Goal: Task Accomplishment & Management: Manage account settings

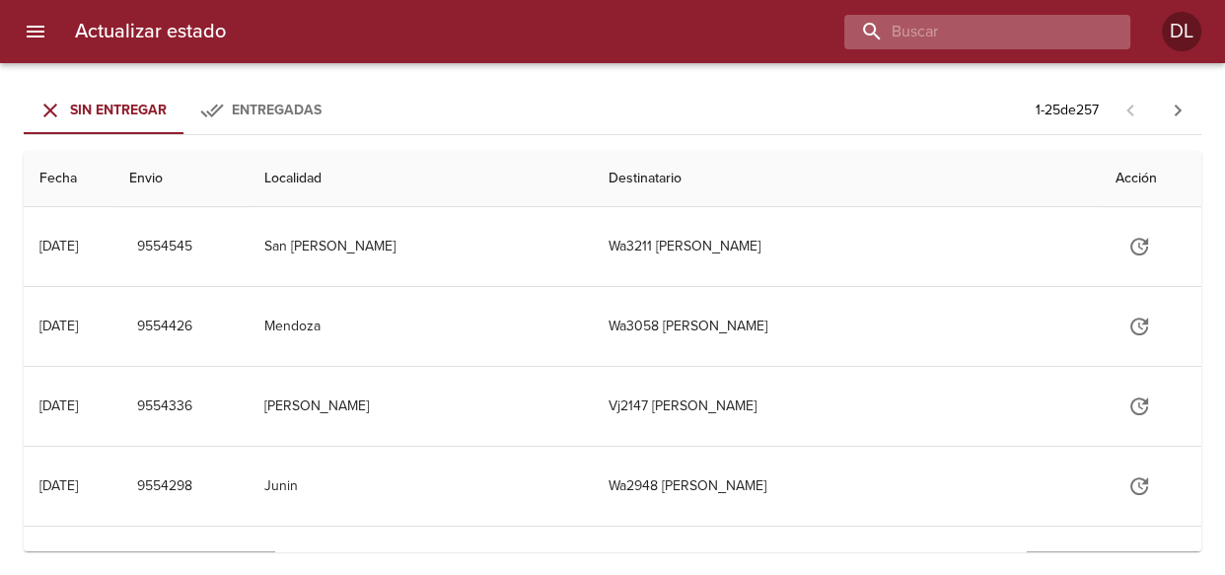
click at [991, 32] on input "buscar" at bounding box center [970, 32] width 252 height 35
type input "9526072"
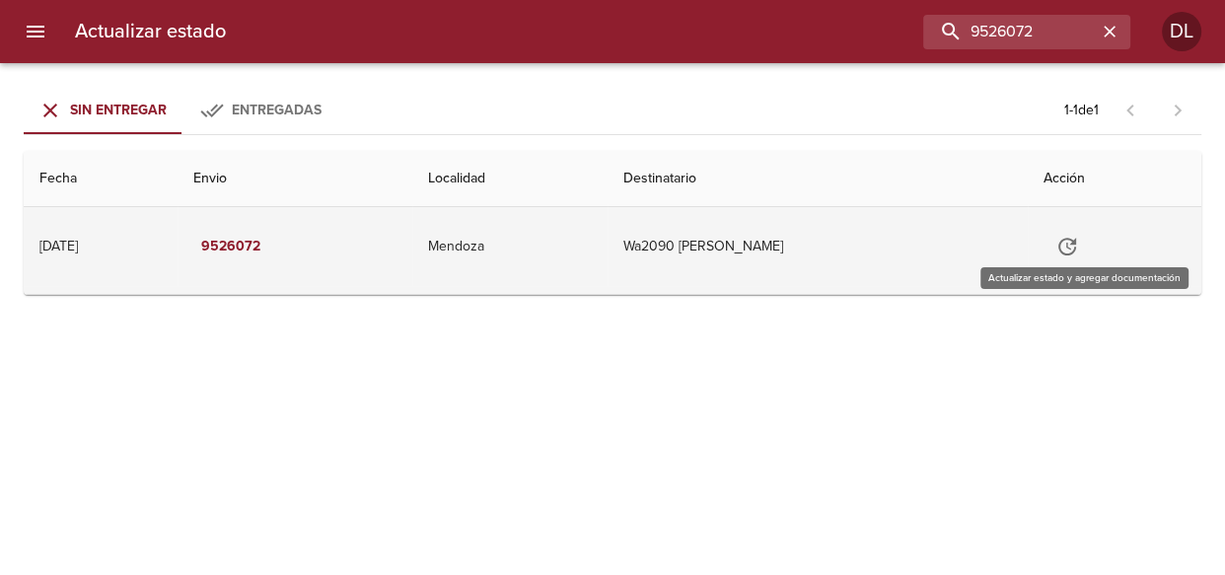
click at [1079, 247] on icon "Tabla de envíos del cliente" at bounding box center [1067, 247] width 24 height 24
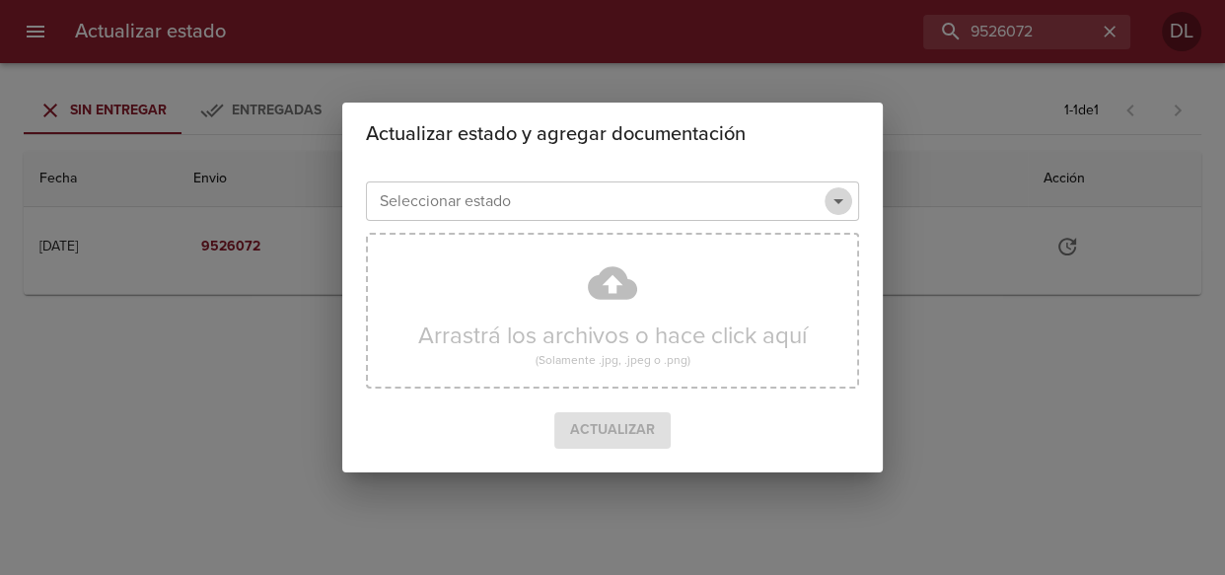
click at [846, 201] on icon "Abrir" at bounding box center [838, 201] width 24 height 24
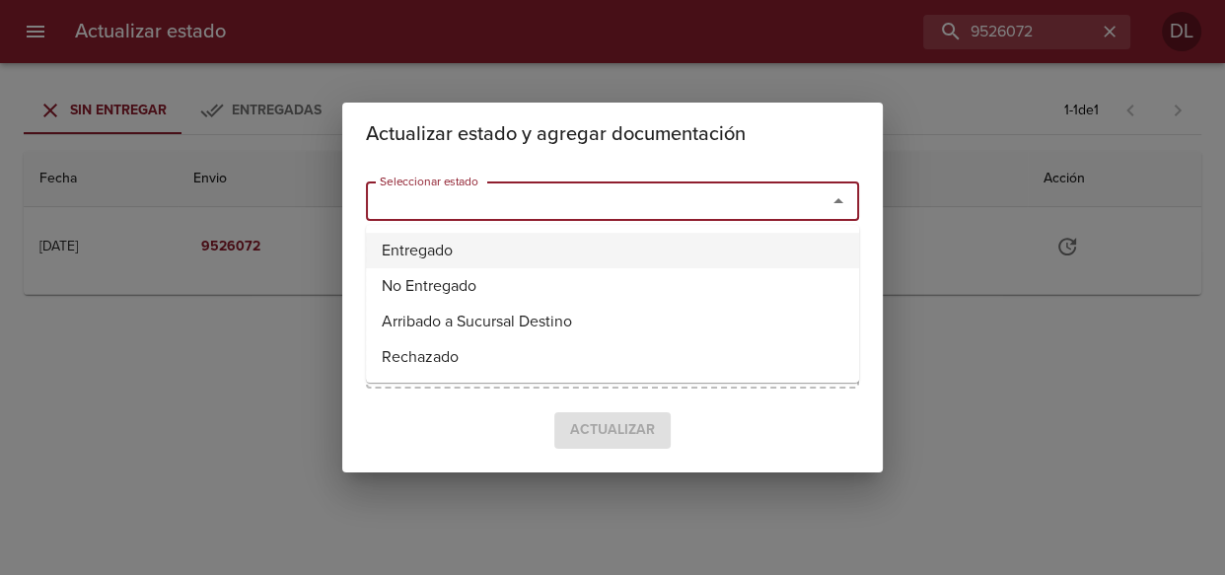
click at [789, 247] on li "Entregado" at bounding box center [612, 250] width 493 height 35
type input "Entregado"
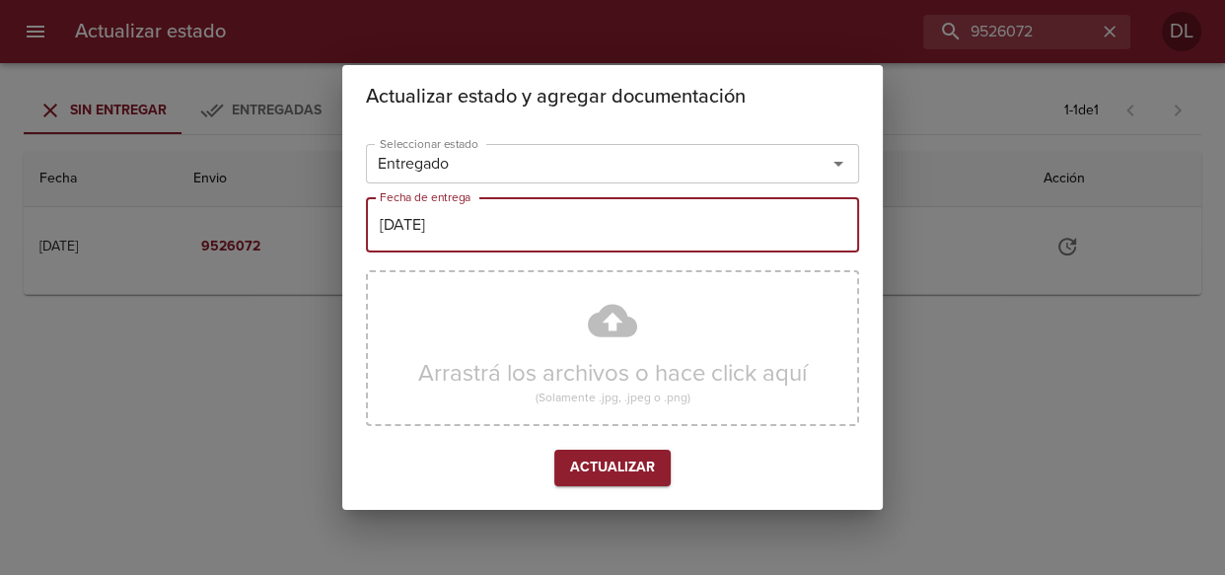
click at [641, 233] on input "[DATE]" at bounding box center [612, 224] width 493 height 55
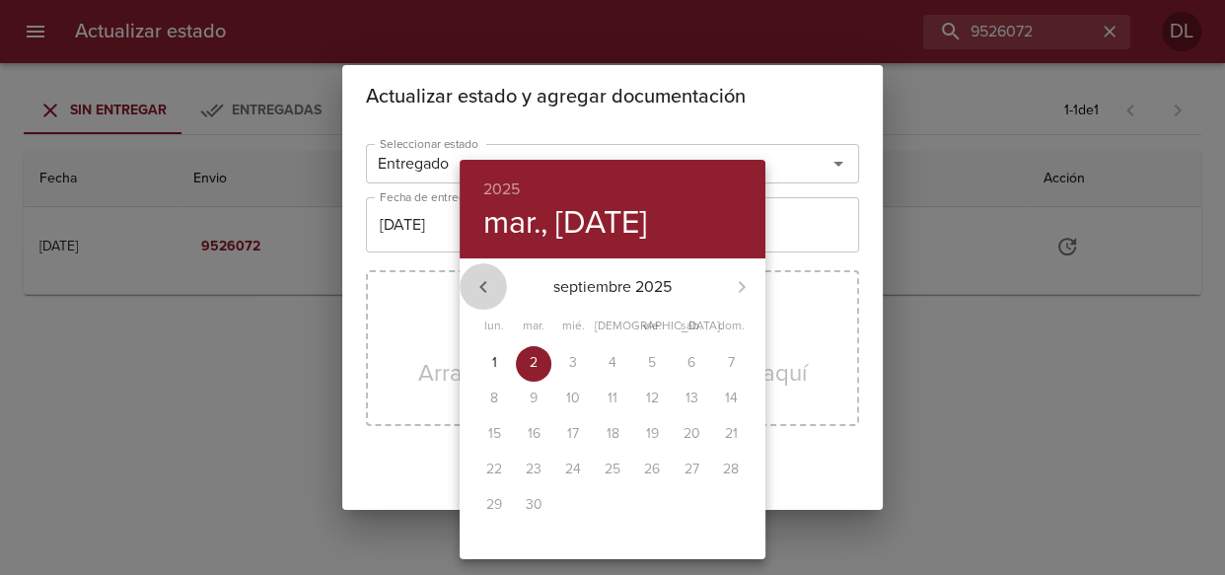
click at [486, 290] on icon "button" at bounding box center [483, 287] width 24 height 24
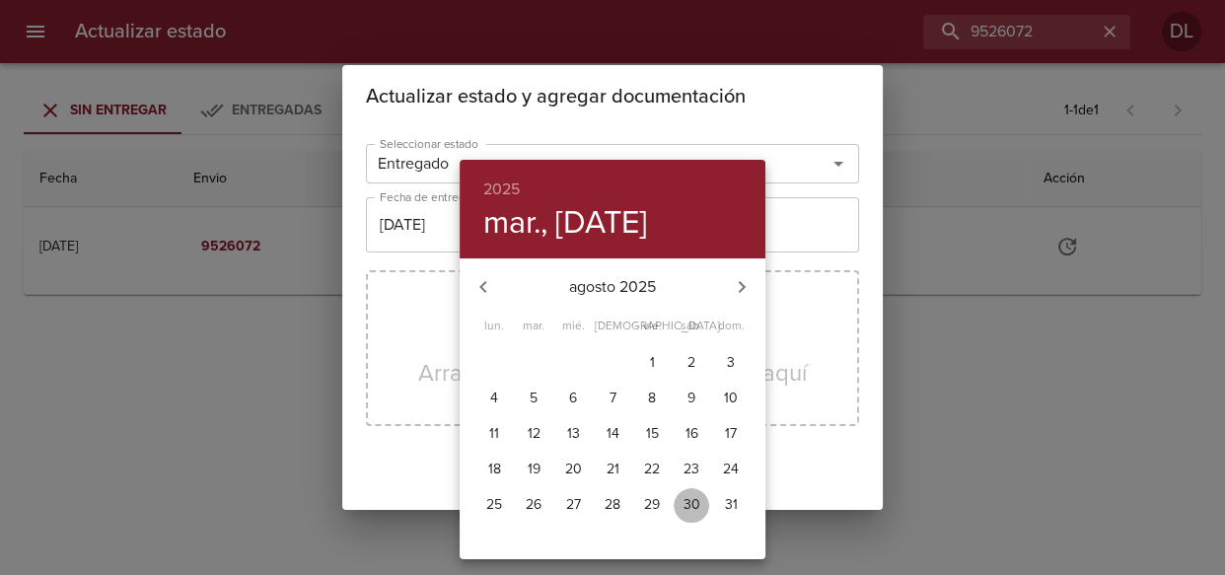
click at [700, 498] on span "30" at bounding box center [690, 505] width 35 height 20
type input "30/08/2025"
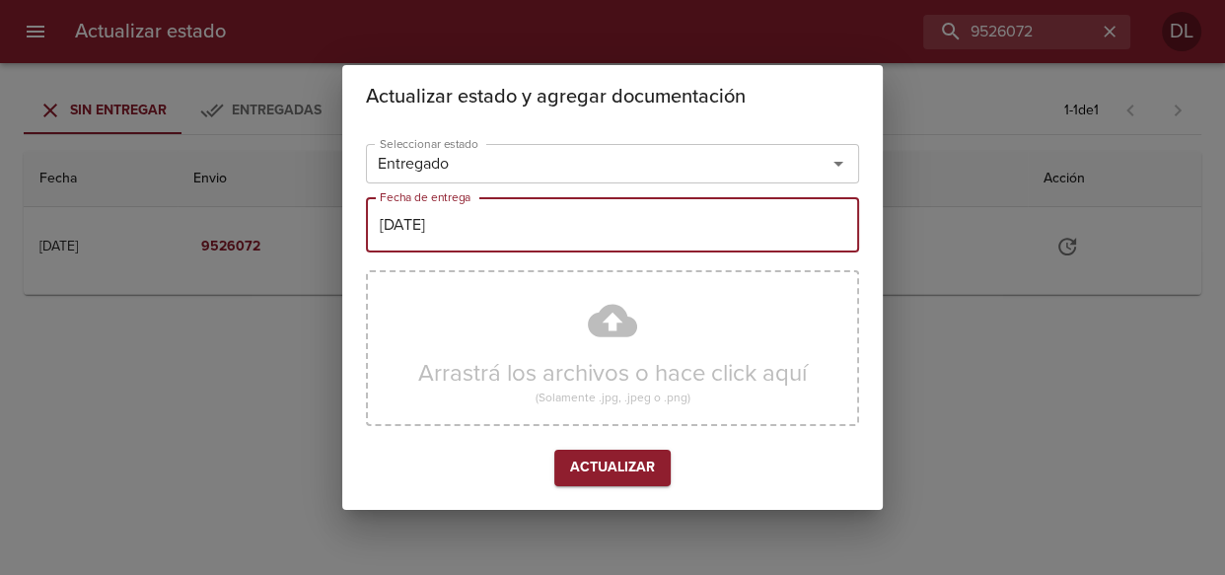
click at [623, 471] on span "Actualizar" at bounding box center [612, 468] width 85 height 25
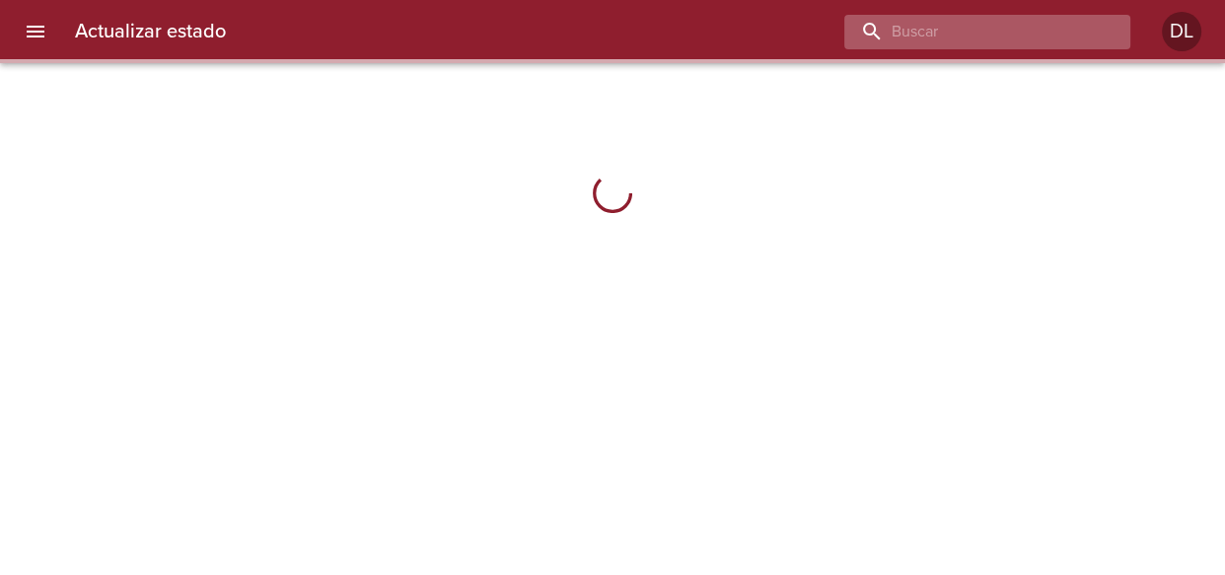
click at [985, 40] on input "buscar" at bounding box center [970, 32] width 252 height 35
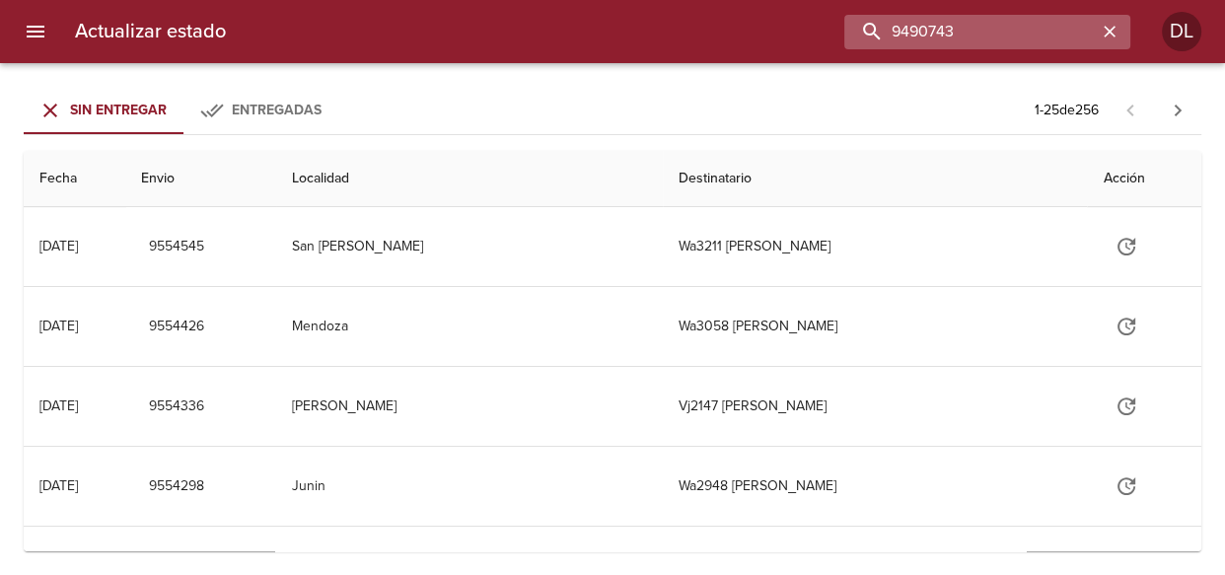
type input "9490743"
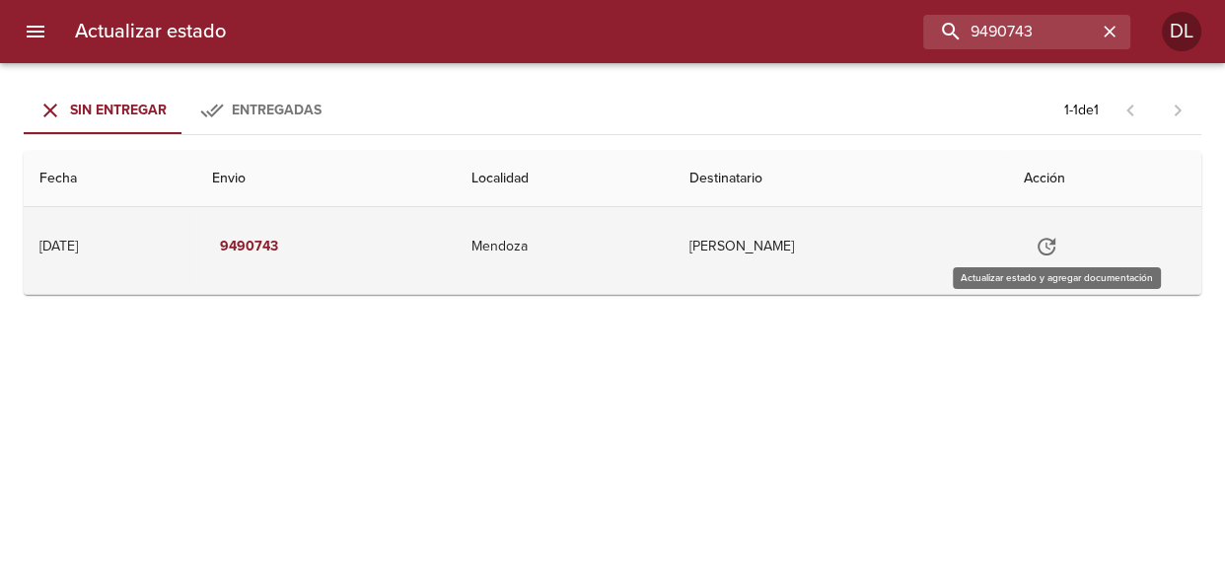
click at [1055, 253] on icon "Tabla de envíos del cliente" at bounding box center [1046, 247] width 18 height 18
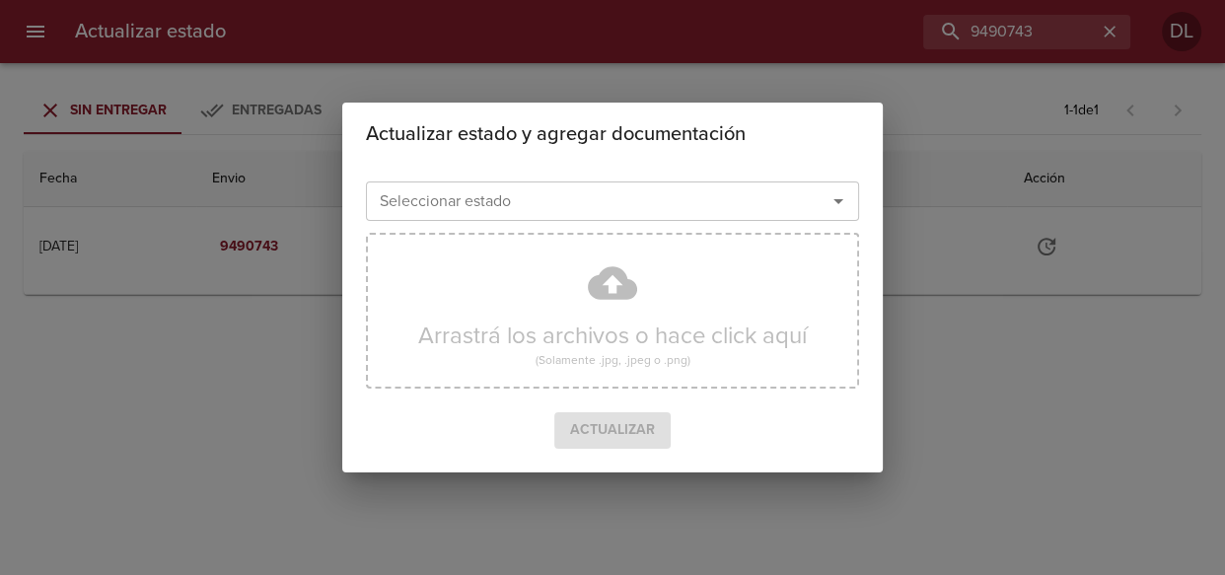
click at [848, 203] on icon "Abrir" at bounding box center [838, 201] width 24 height 24
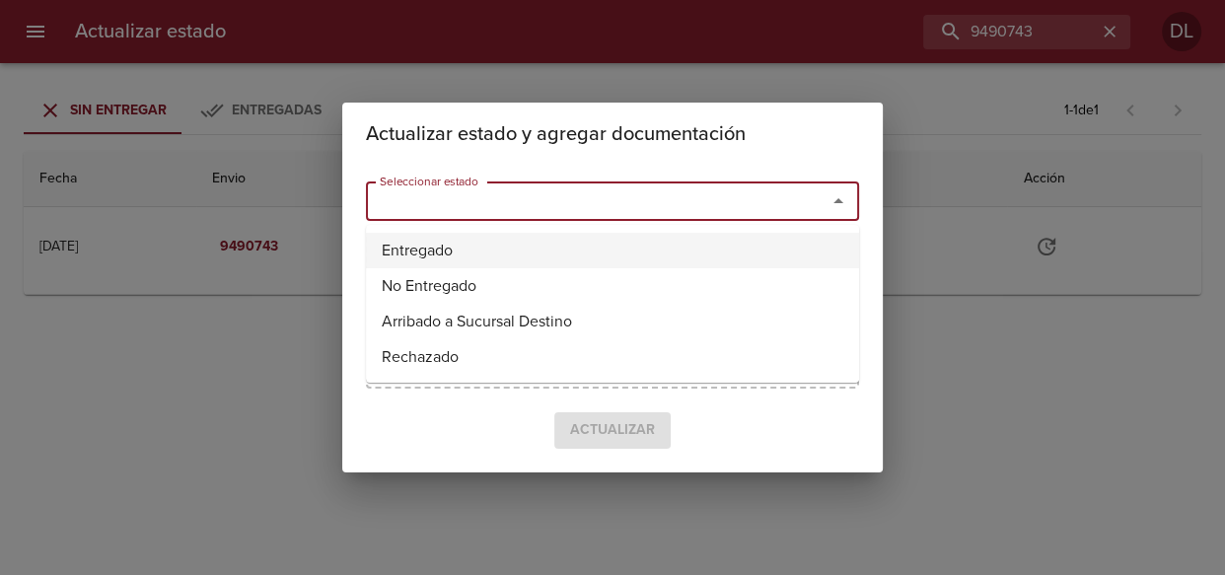
click at [799, 247] on li "Entregado" at bounding box center [612, 250] width 493 height 35
type input "Entregado"
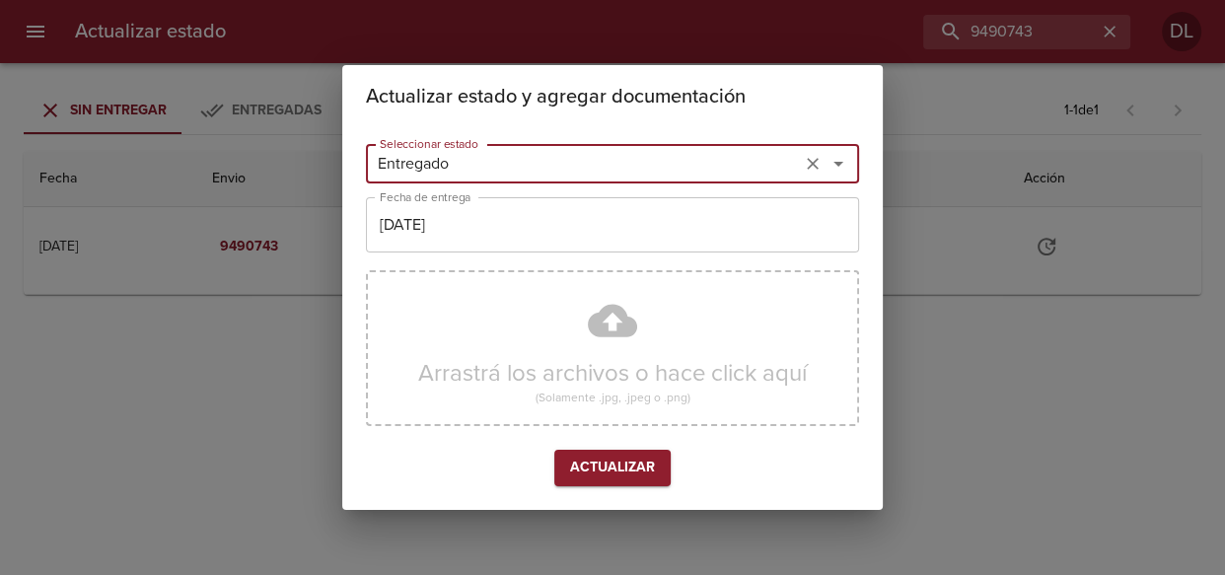
click at [631, 226] on input "[DATE]" at bounding box center [612, 224] width 493 height 55
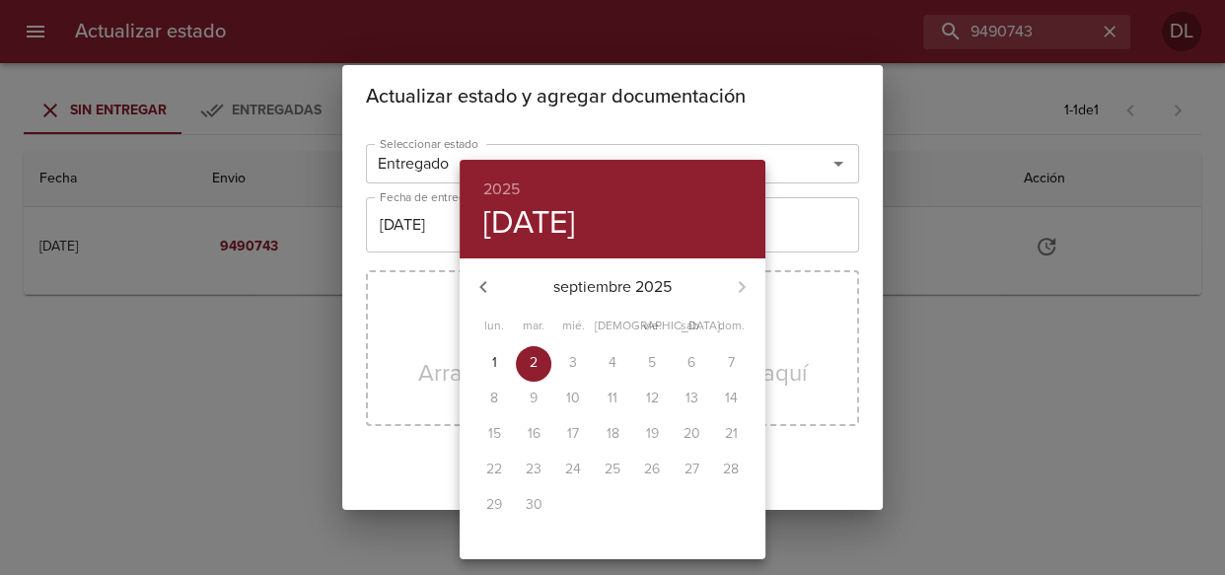
click at [476, 279] on icon "button" at bounding box center [483, 287] width 24 height 24
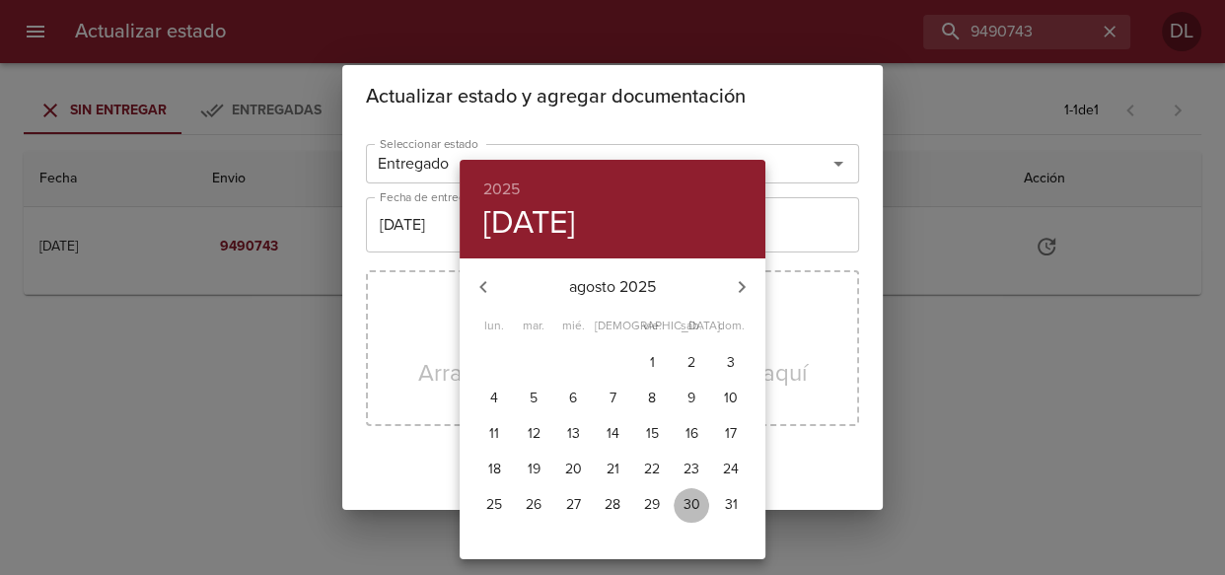
click at [684, 508] on p "30" at bounding box center [691, 505] width 17 height 20
type input "30/08/2025"
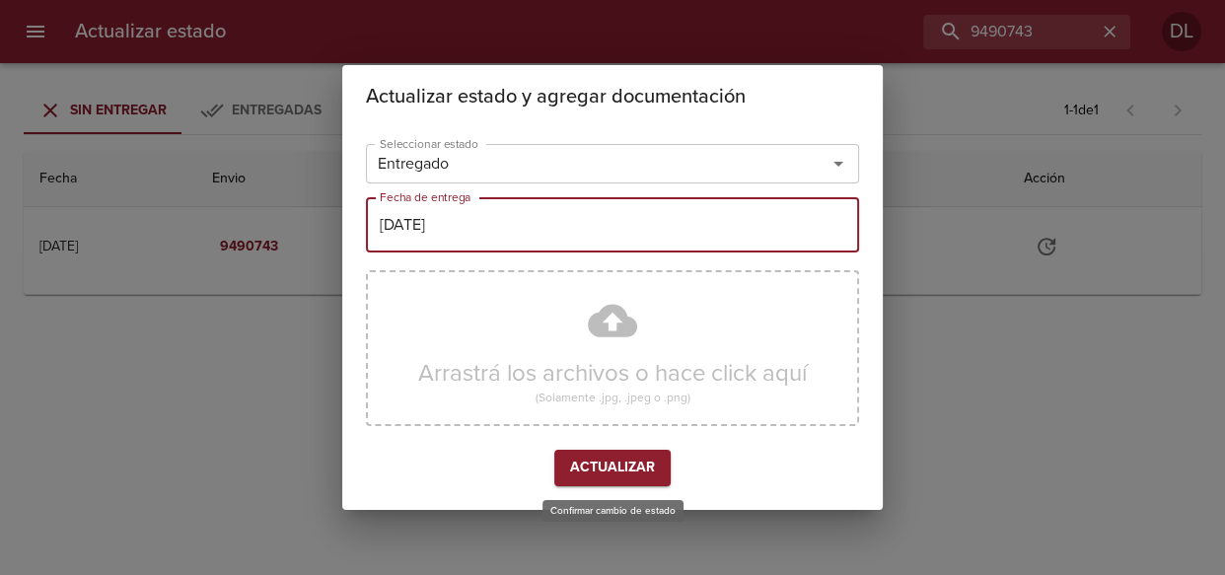
click at [612, 468] on span "Actualizar" at bounding box center [612, 468] width 85 height 25
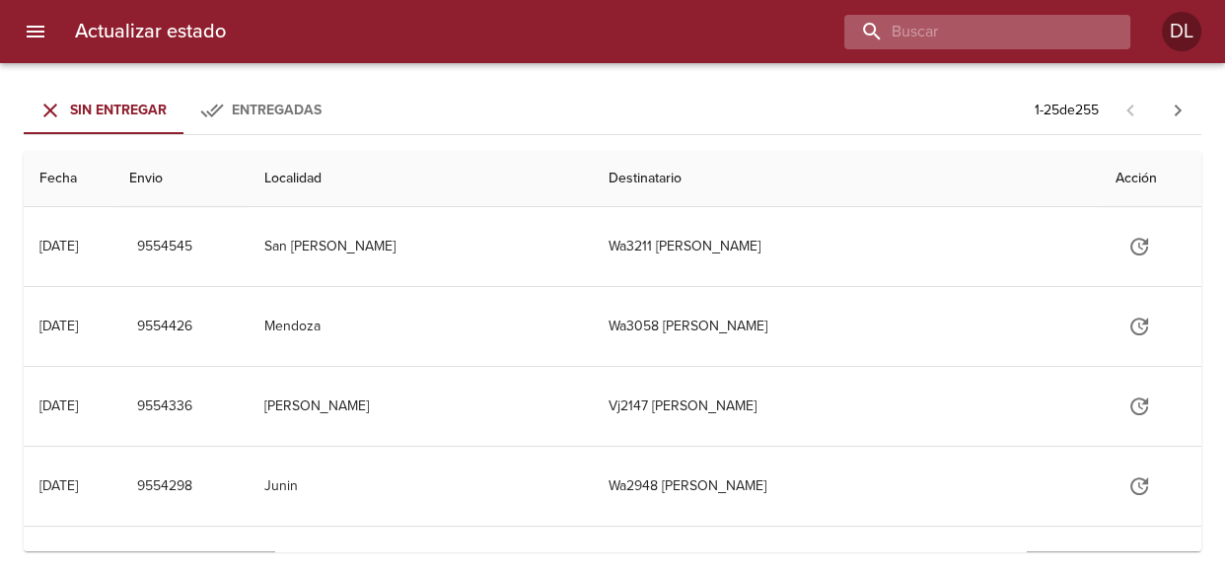
click at [992, 32] on input "buscar" at bounding box center [970, 32] width 252 height 35
type input "9516688"
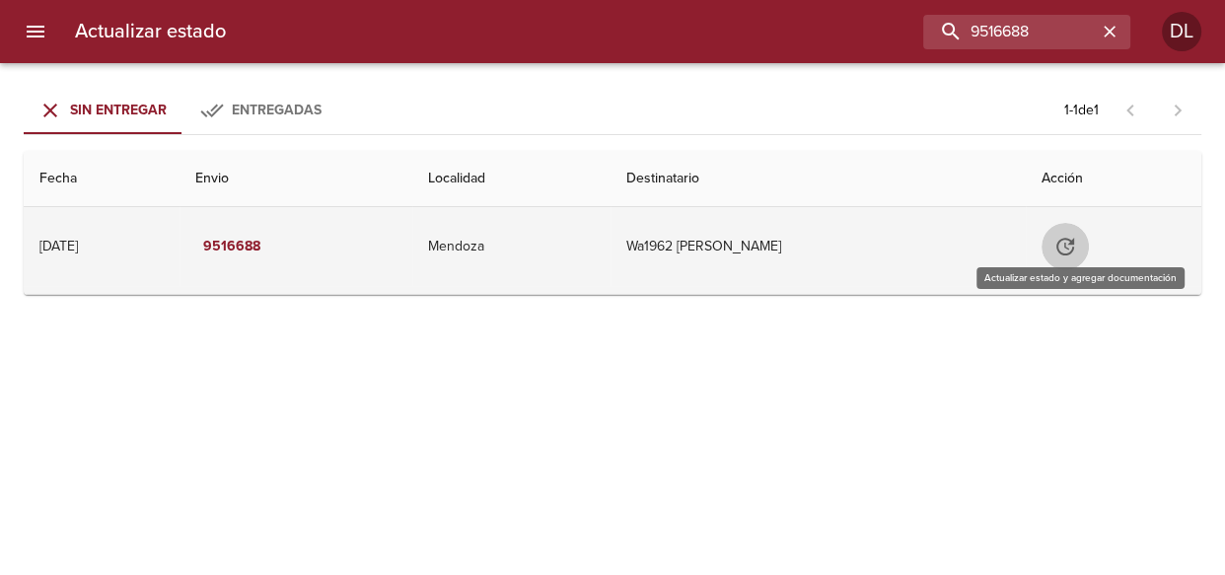
click at [1071, 246] on icon "Tabla de envíos del cliente" at bounding box center [1065, 247] width 18 height 18
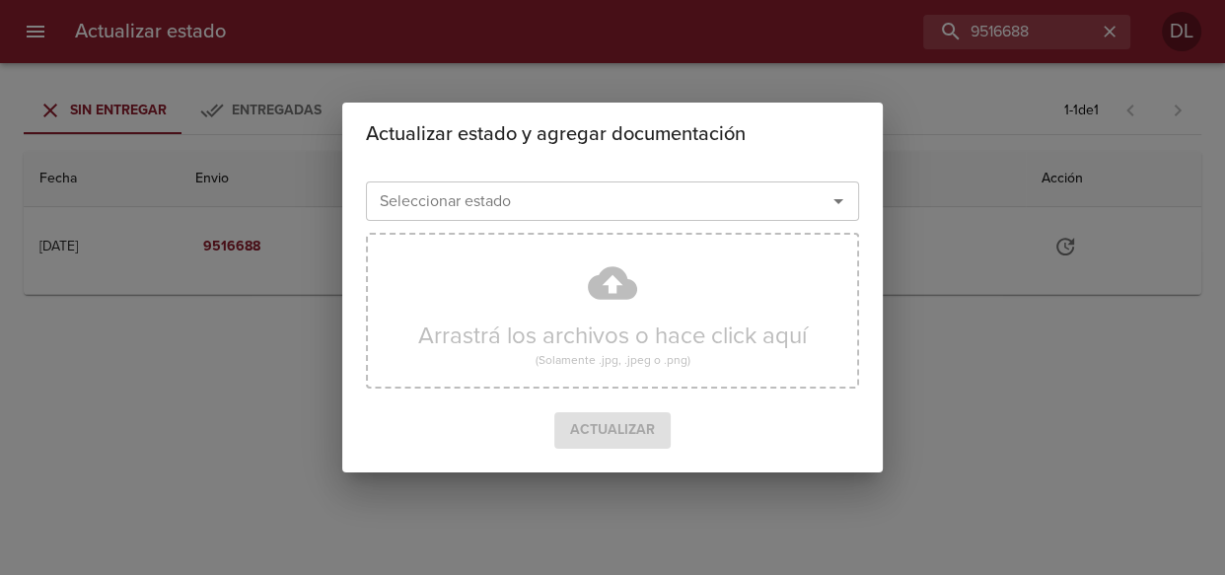
click at [1015, 308] on div "Actualizar estado y agregar documentación Seleccionar estado Seleccionar estado…" at bounding box center [612, 287] width 1225 height 575
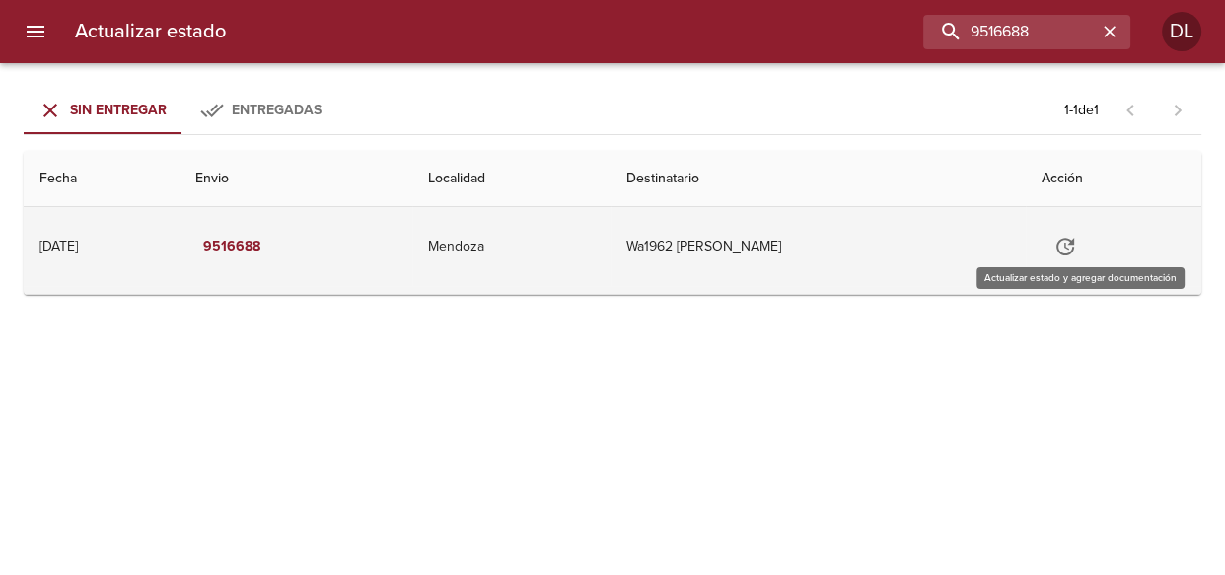
click at [1067, 240] on icon "Tabla de envíos del cliente" at bounding box center [1065, 247] width 24 height 24
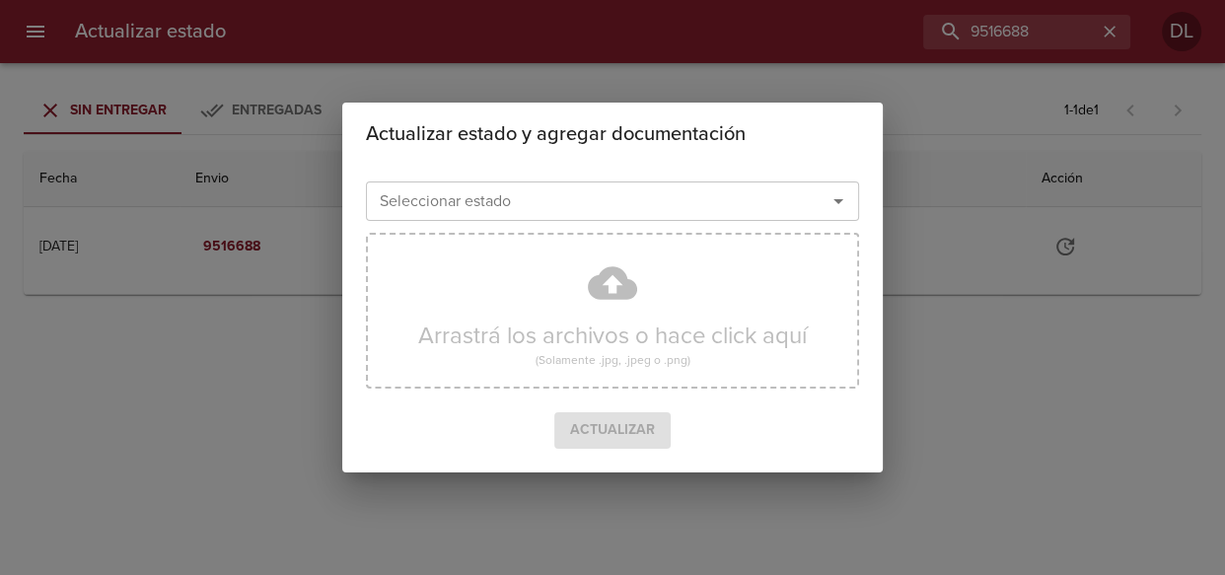
click at [841, 199] on icon "Abrir" at bounding box center [838, 201] width 10 height 5
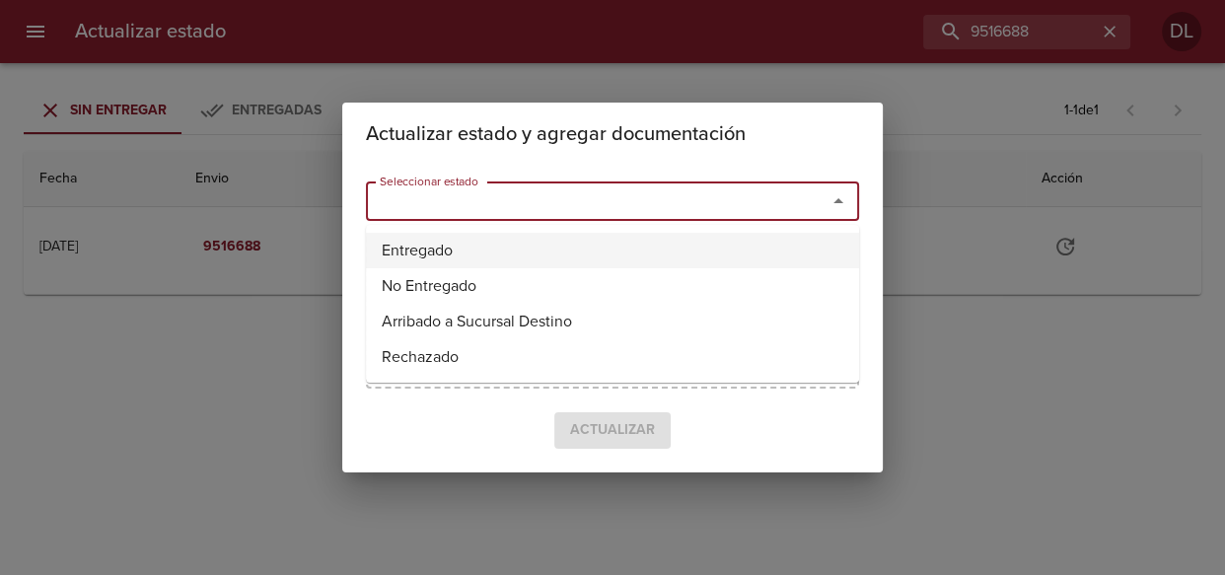
click at [798, 247] on li "Entregado" at bounding box center [612, 250] width 493 height 35
type input "Entregado"
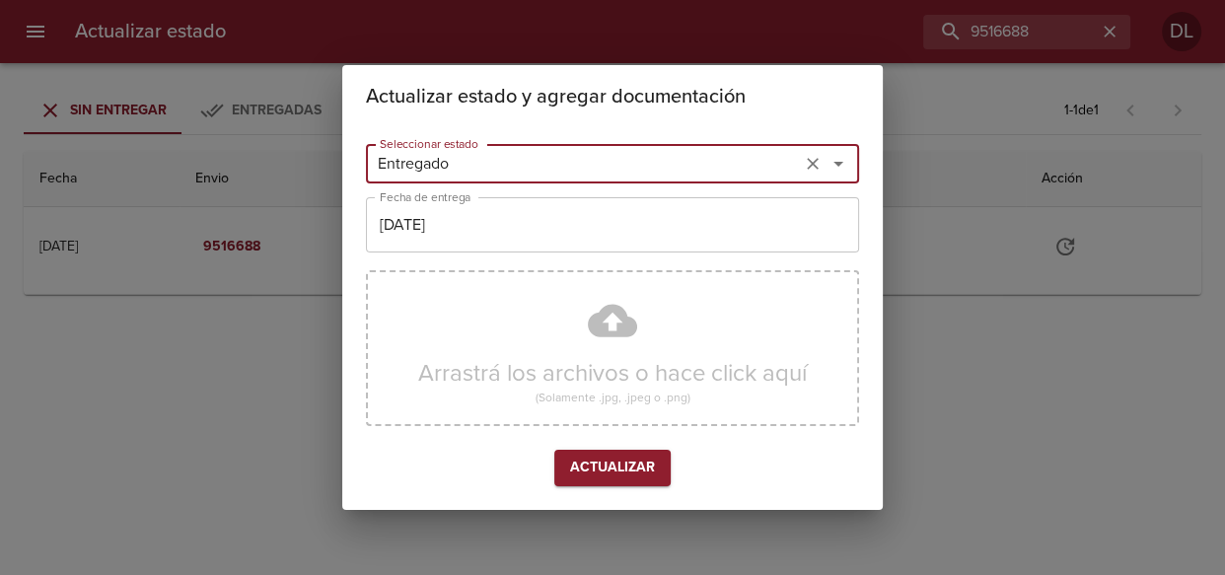
click at [540, 235] on input "[DATE]" at bounding box center [612, 224] width 493 height 55
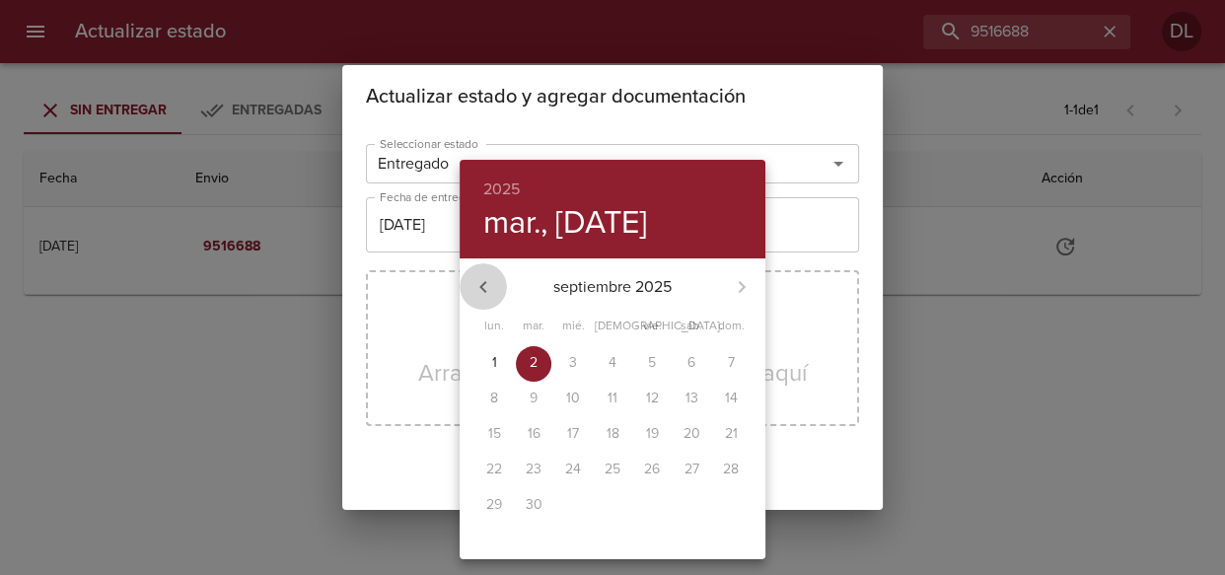
click at [484, 285] on icon "button" at bounding box center [483, 287] width 24 height 24
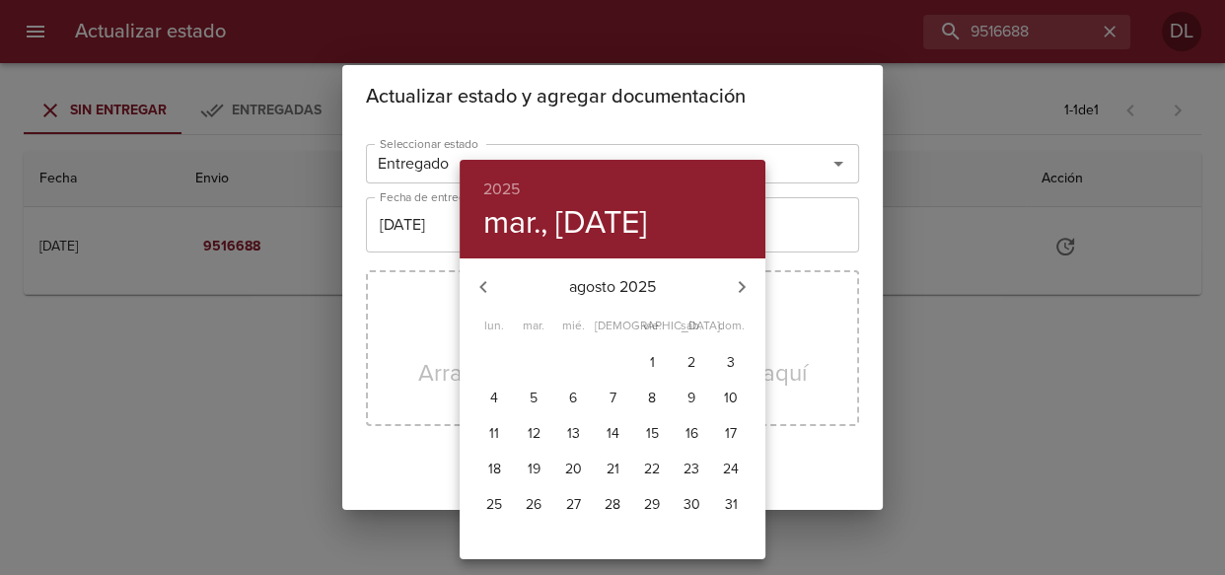
click at [644, 504] on p "29" at bounding box center [652, 505] width 16 height 20
type input "[DATE]"
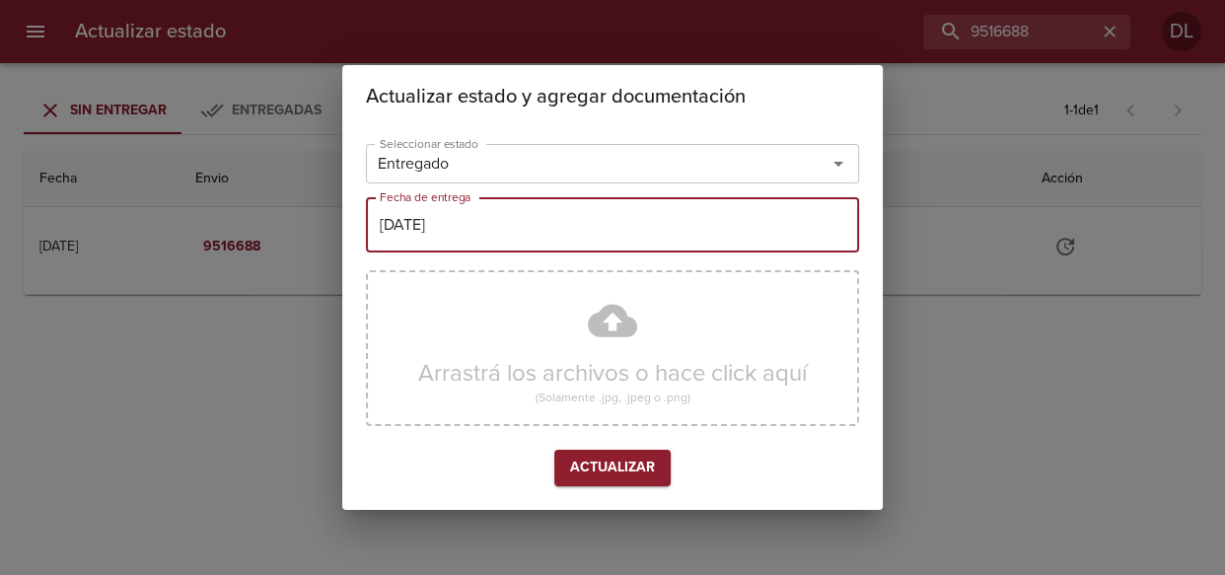
click at [635, 458] on span "Actualizar" at bounding box center [612, 468] width 85 height 25
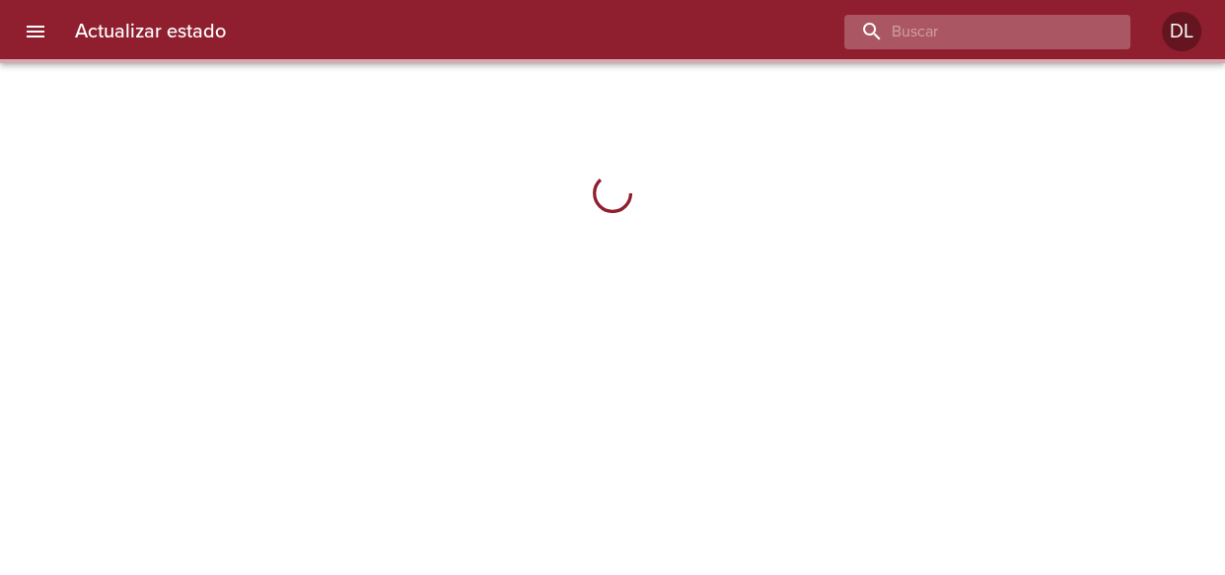
click at [997, 27] on input "buscar" at bounding box center [970, 32] width 252 height 35
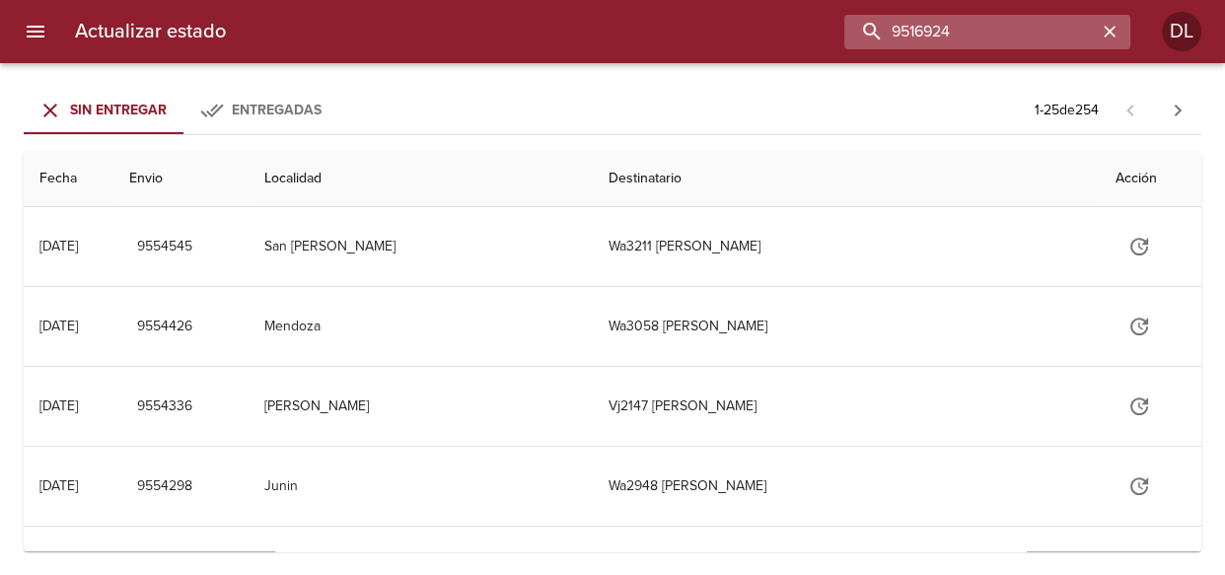
type input "9516924"
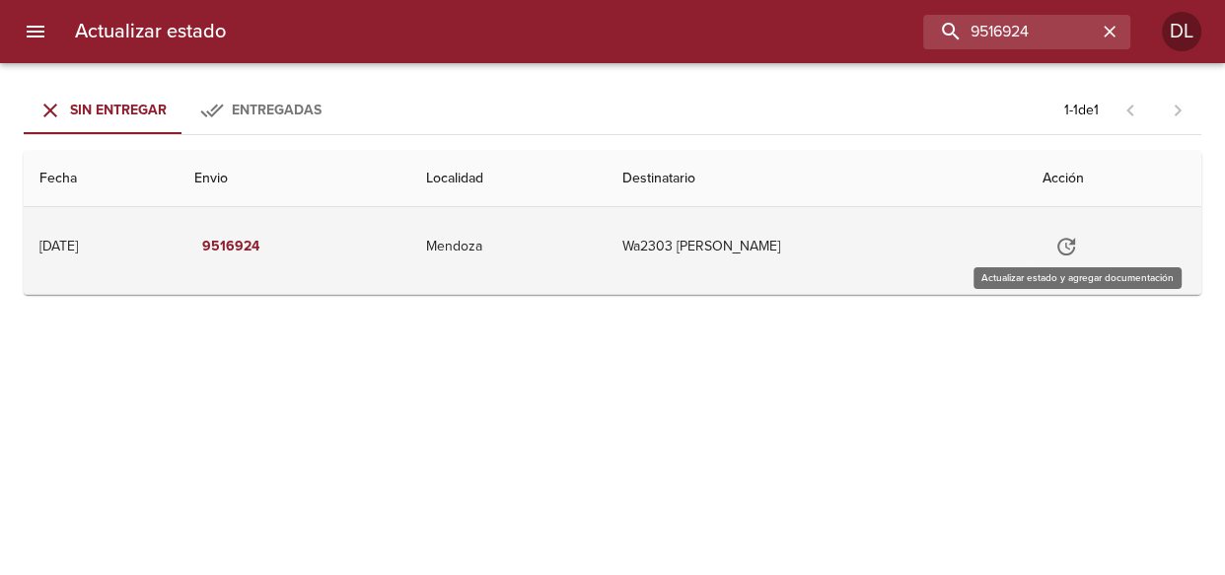
click at [1078, 251] on icon "Tabla de envíos del cliente" at bounding box center [1066, 247] width 24 height 24
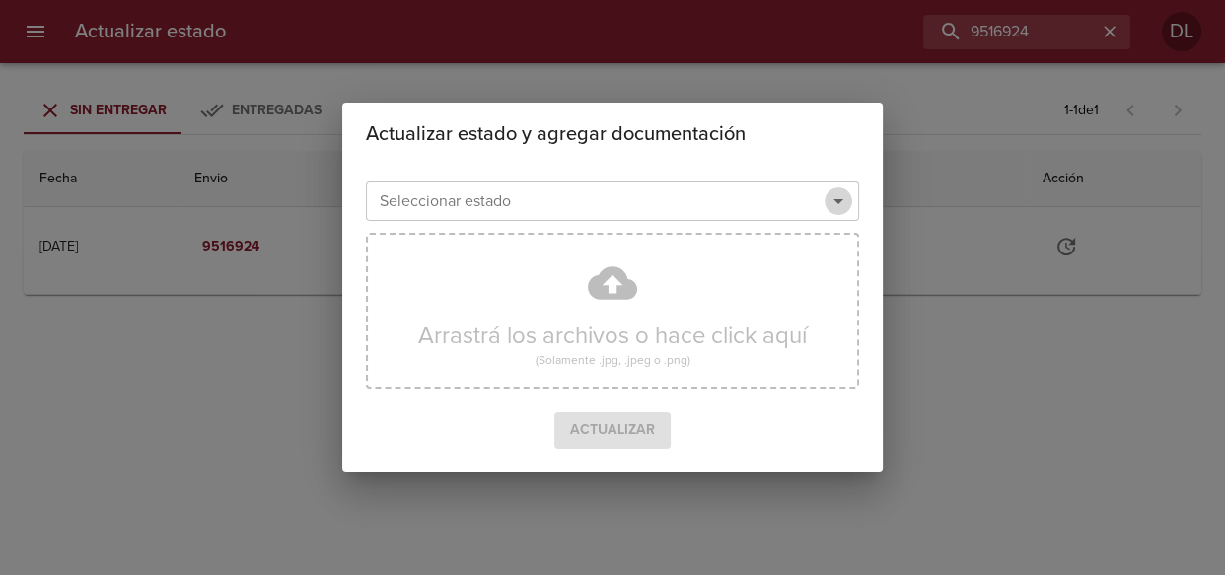
click at [844, 207] on icon "Abrir" at bounding box center [838, 201] width 24 height 24
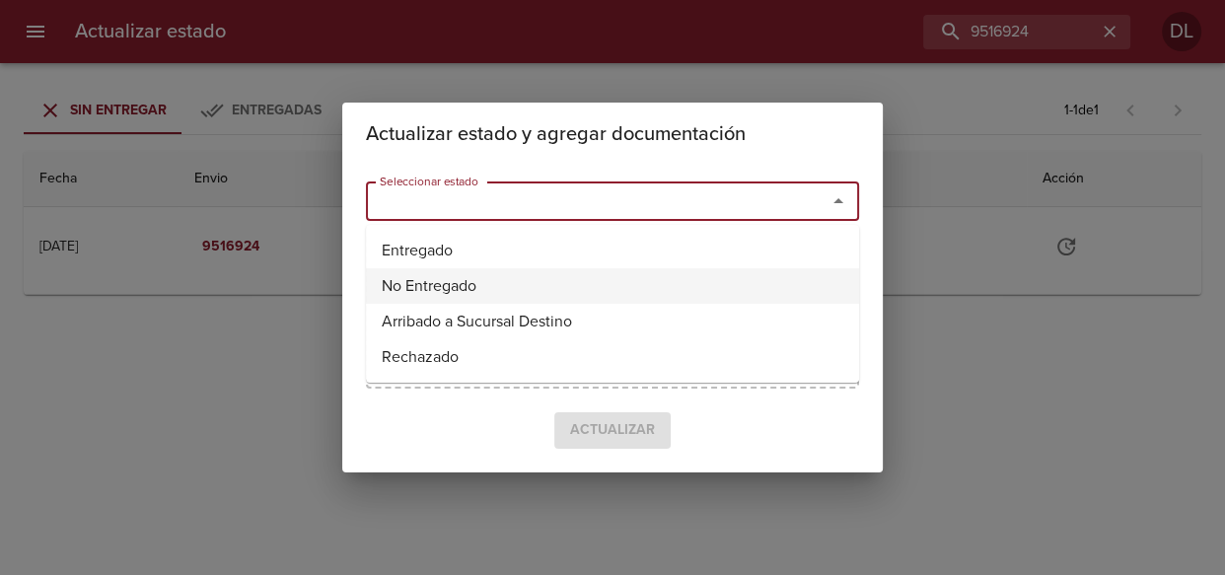
click at [818, 280] on li "No Entregado" at bounding box center [612, 285] width 493 height 35
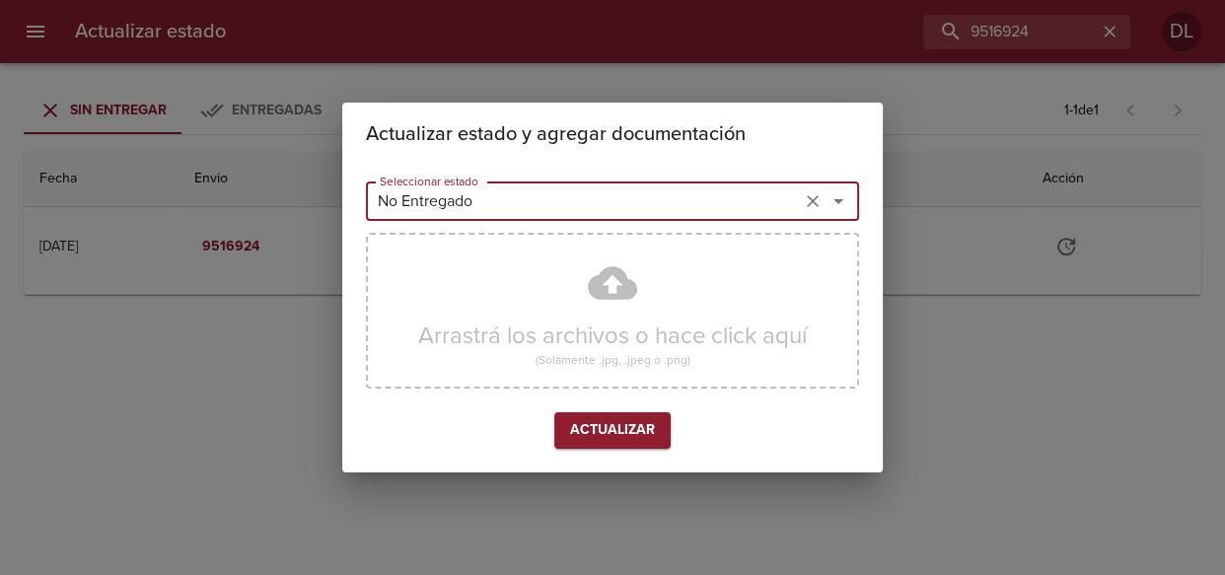
click at [844, 206] on icon "Abrir" at bounding box center [838, 201] width 24 height 24
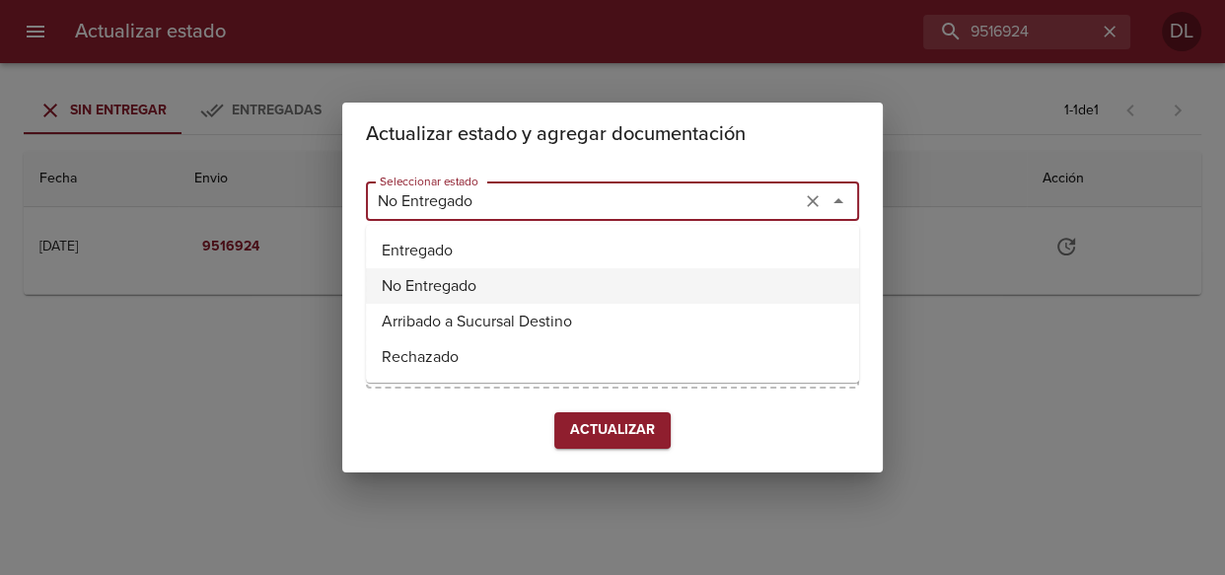
click at [746, 233] on li "Entregado" at bounding box center [612, 250] width 493 height 35
type input "Entregado"
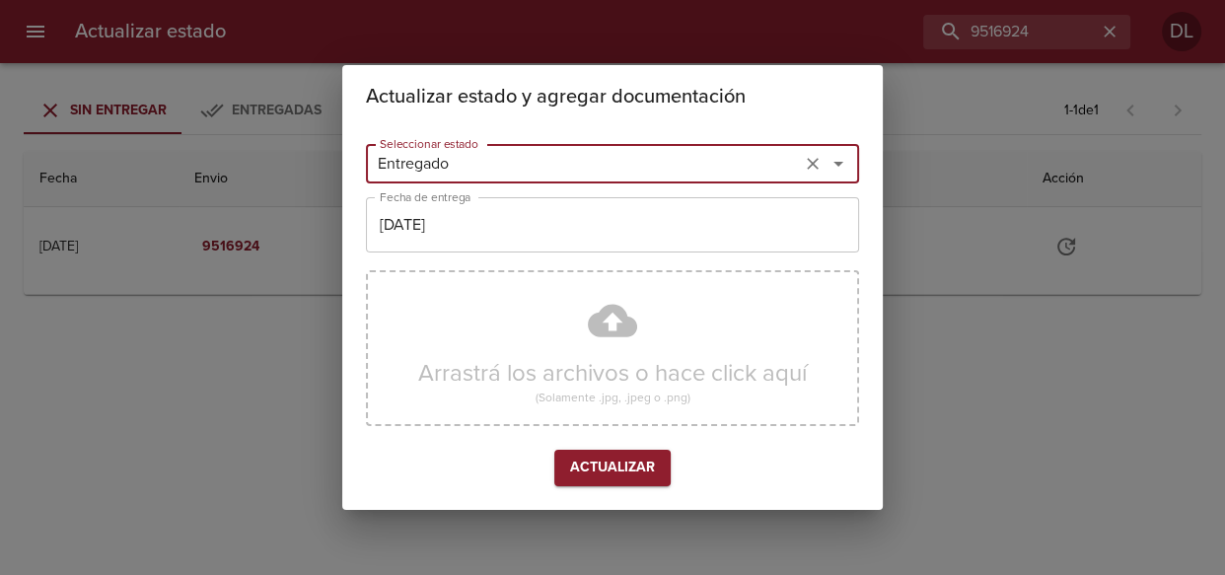
click at [697, 226] on input "[DATE]" at bounding box center [612, 224] width 493 height 55
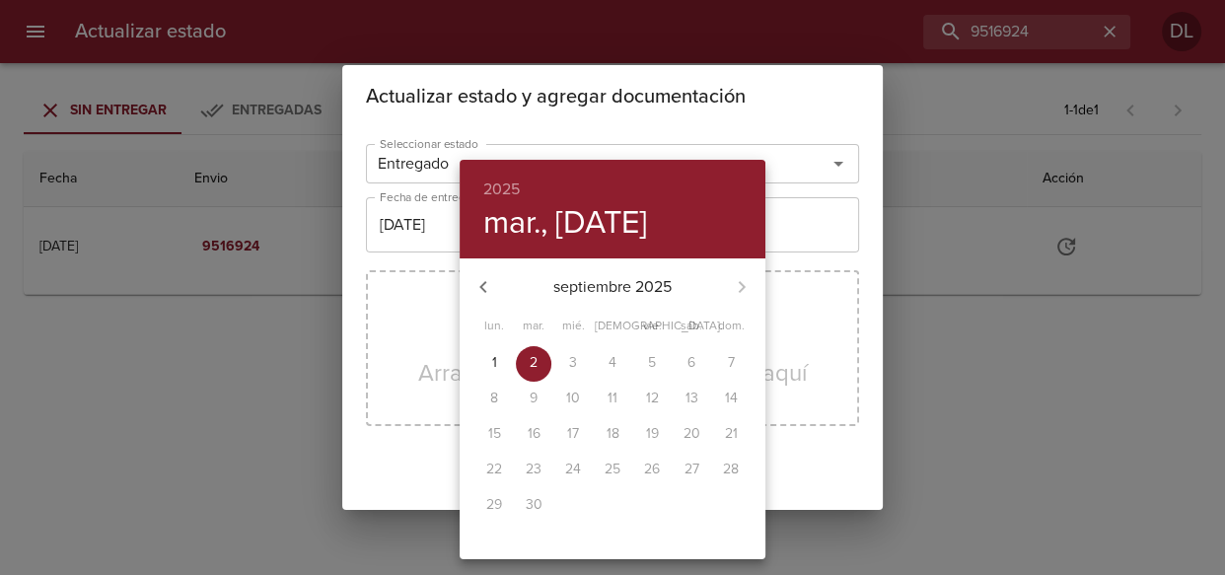
click at [480, 283] on icon "button" at bounding box center [483, 287] width 24 height 24
click at [683, 497] on p "30" at bounding box center [691, 505] width 17 height 20
type input "30/08/2025"
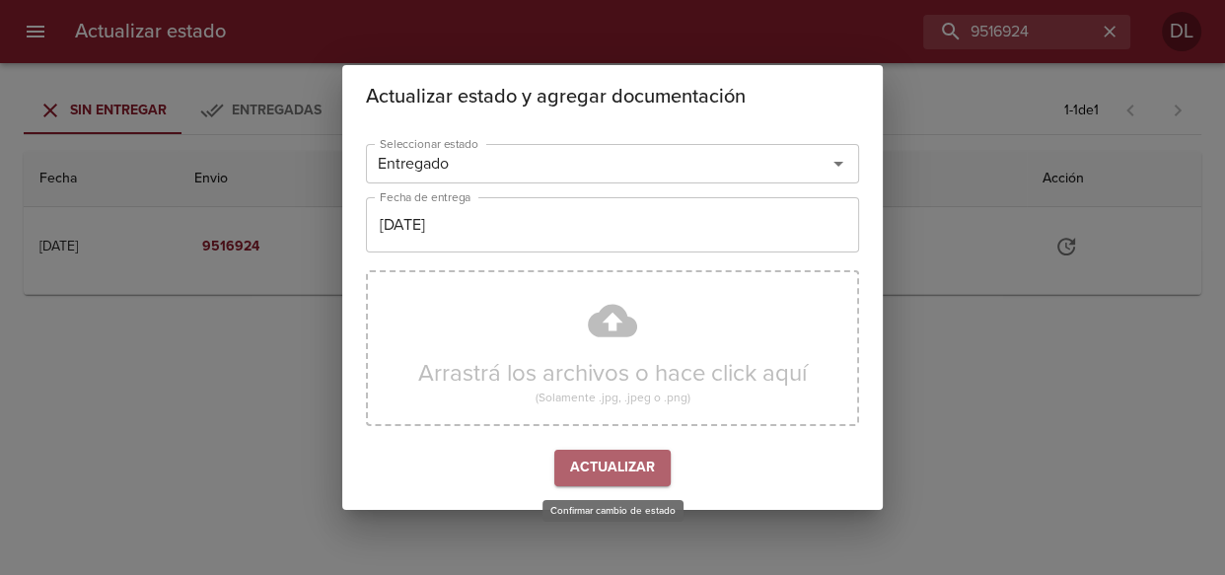
click at [603, 467] on span "Actualizar" at bounding box center [612, 468] width 85 height 25
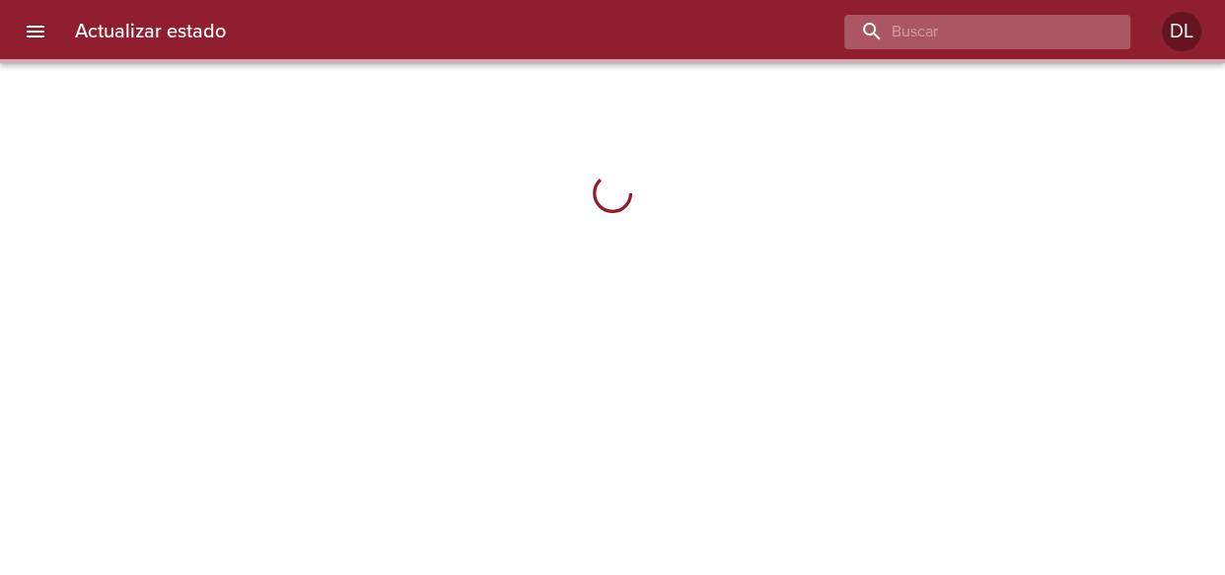
click at [1016, 27] on input "buscar" at bounding box center [970, 32] width 252 height 35
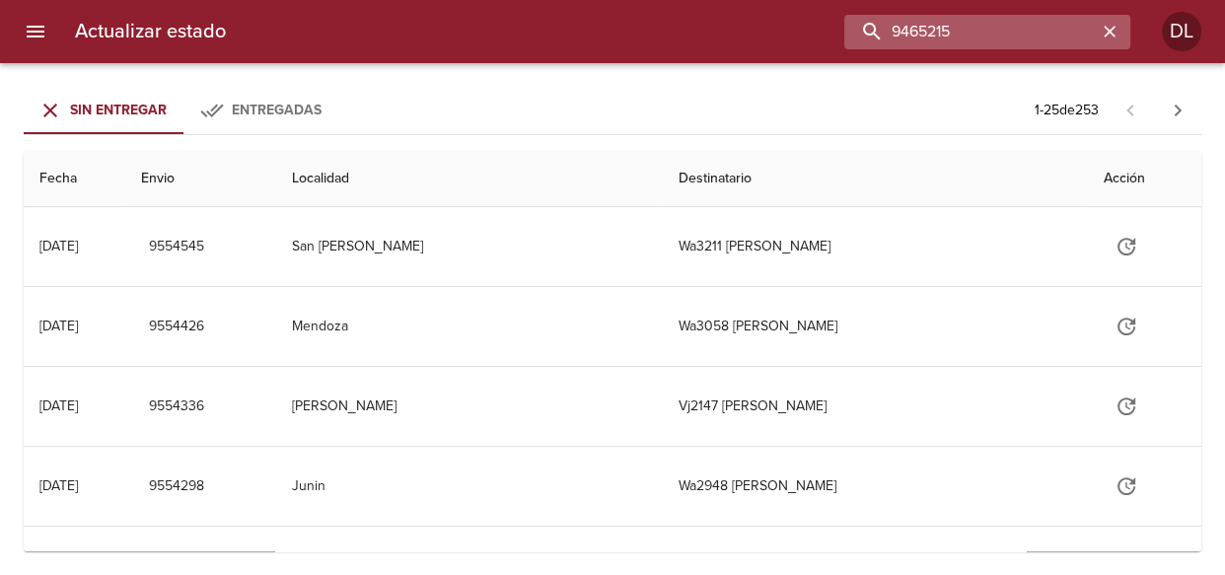
type input "9465215"
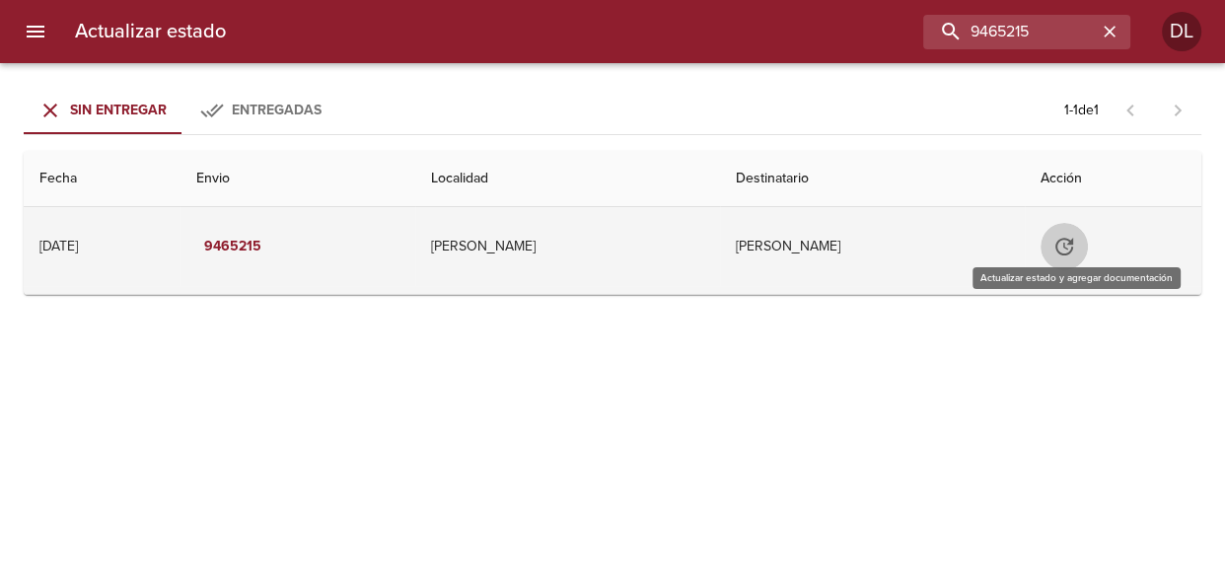
click at [1075, 242] on icon "Tabla de envíos del cliente" at bounding box center [1064, 247] width 24 height 24
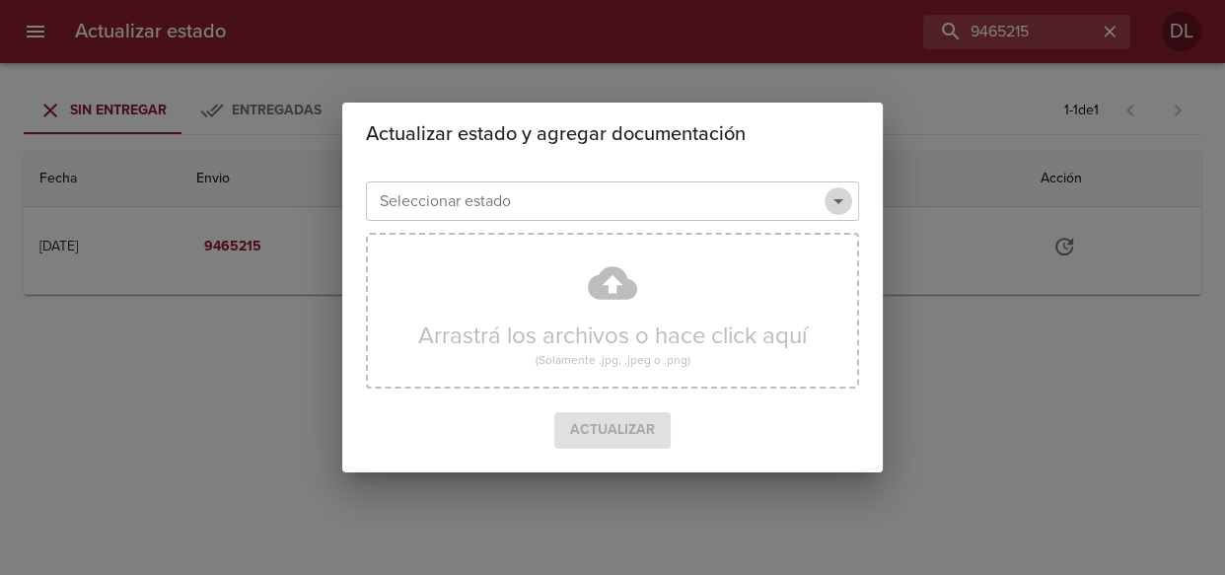
click at [837, 200] on icon "Abrir" at bounding box center [838, 201] width 10 height 5
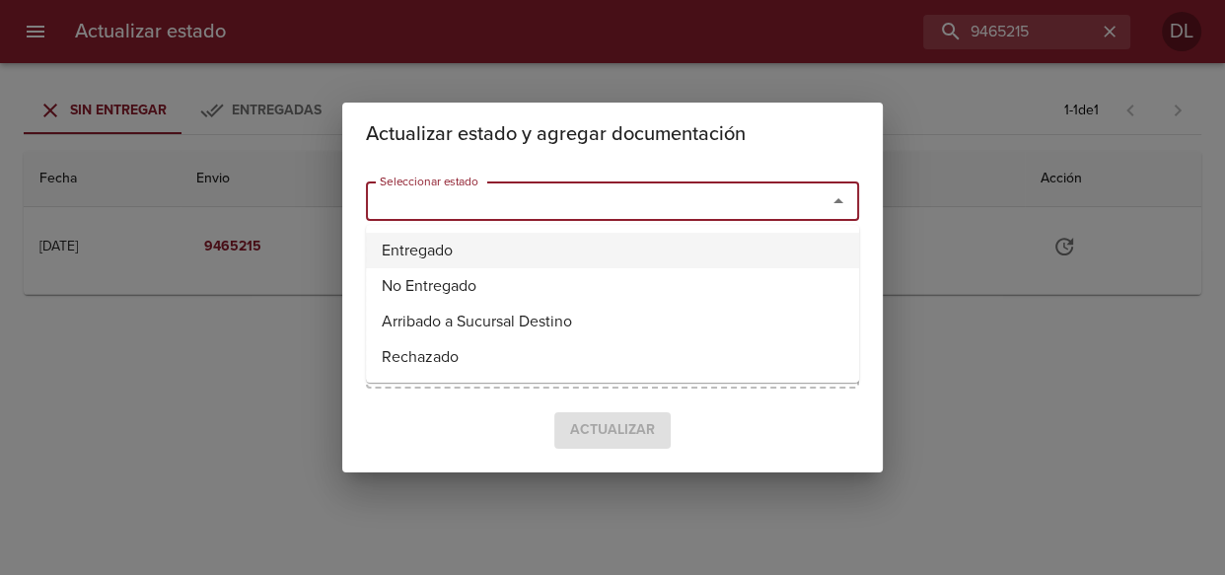
click at [790, 246] on li "Entregado" at bounding box center [612, 250] width 493 height 35
type input "Entregado"
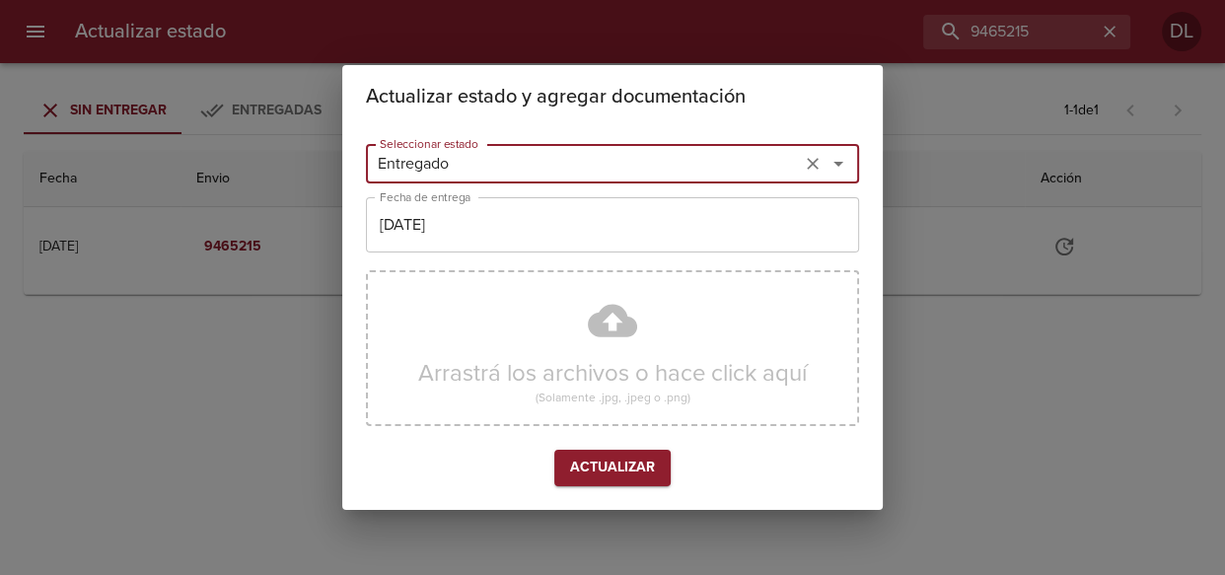
click at [574, 210] on input "[DATE]" at bounding box center [612, 224] width 493 height 55
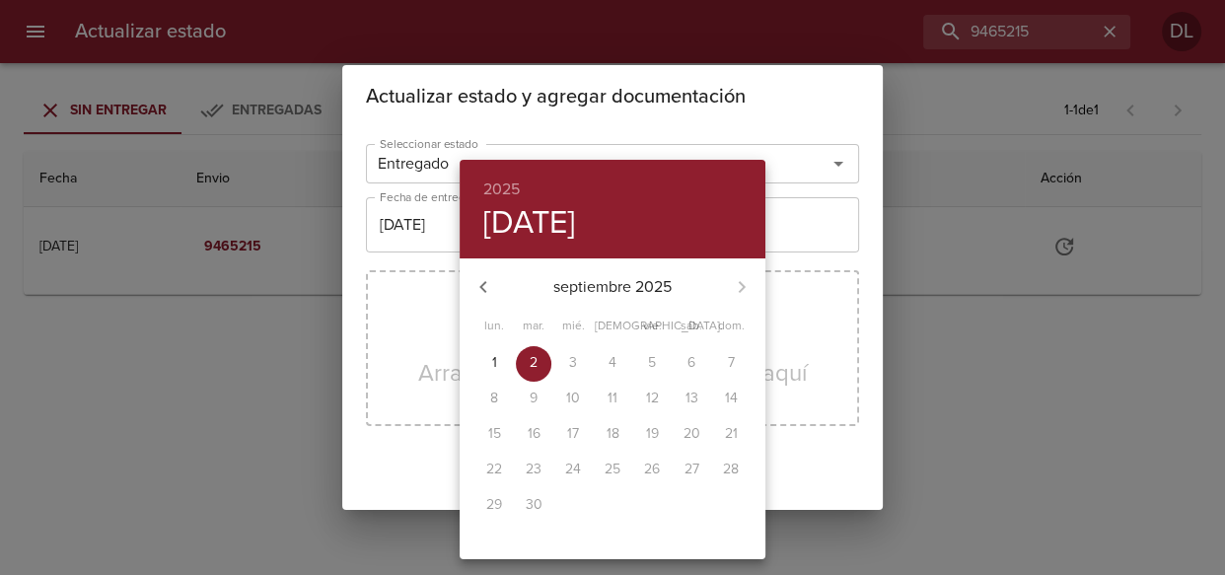
click at [478, 284] on icon "button" at bounding box center [483, 287] width 24 height 24
click at [685, 504] on p "30" at bounding box center [691, 505] width 17 height 20
type input "[DATE]"
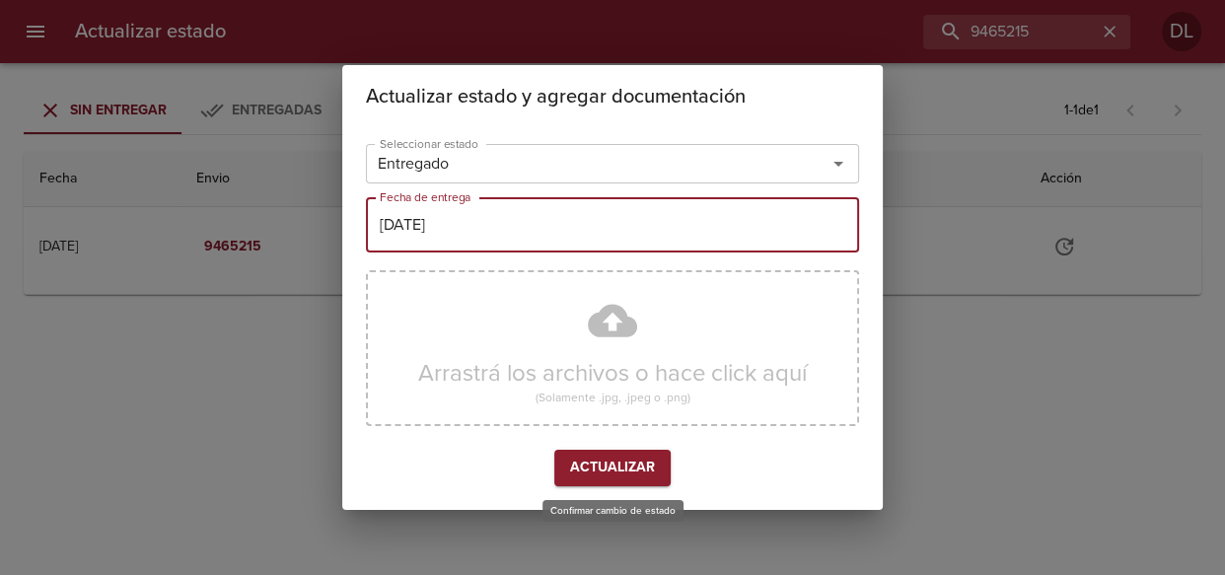
click at [612, 458] on span "Actualizar" at bounding box center [612, 468] width 85 height 25
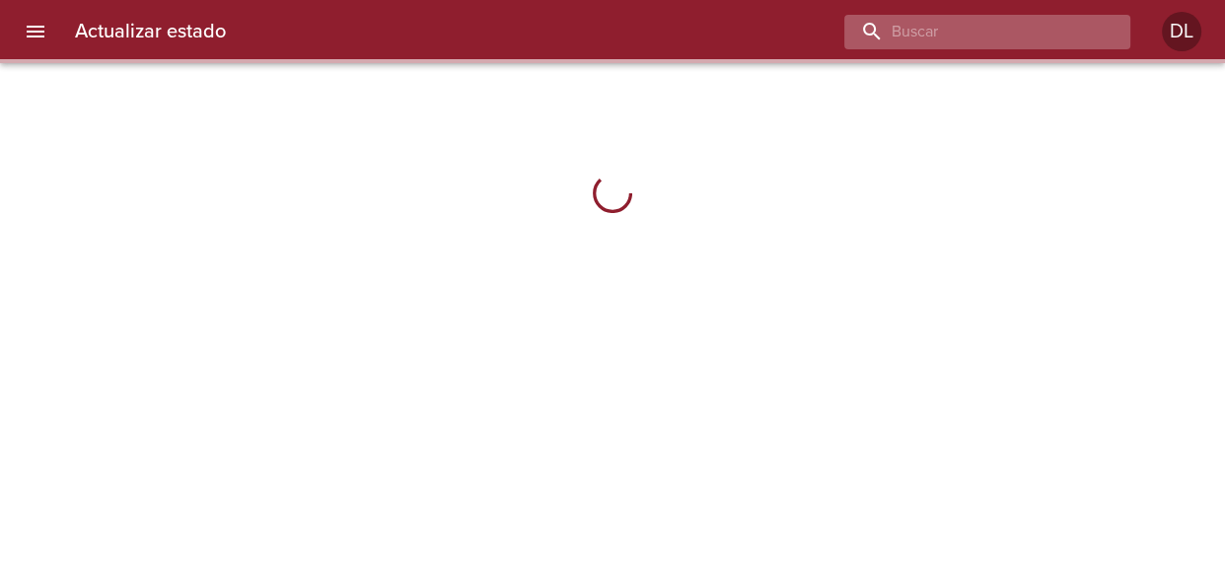
click at [1016, 38] on input "buscar" at bounding box center [970, 32] width 252 height 35
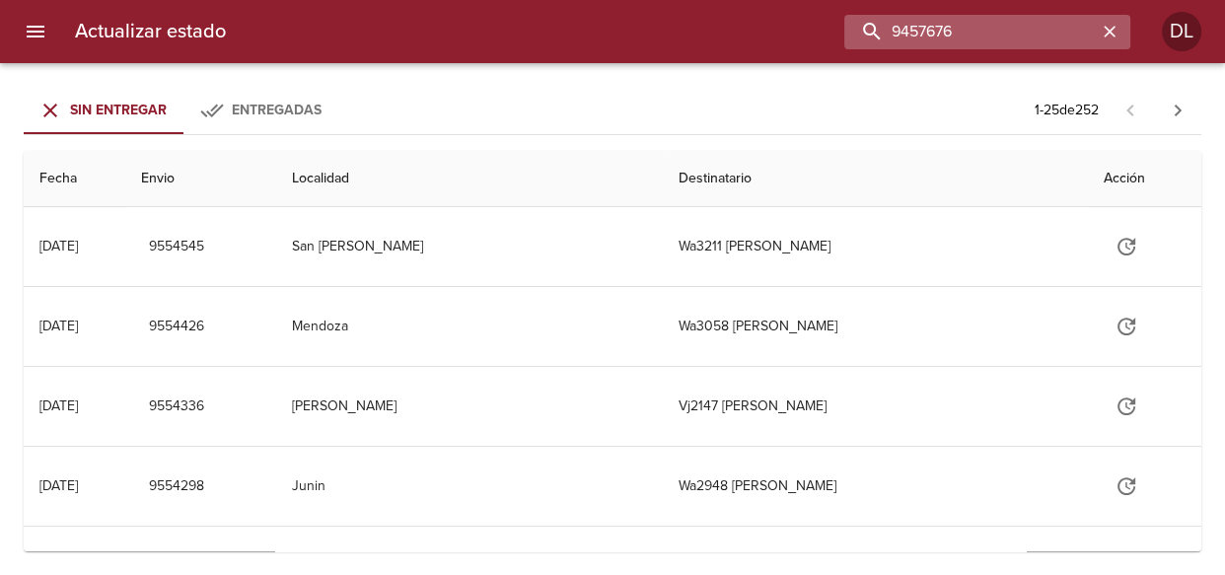
type input "9457676"
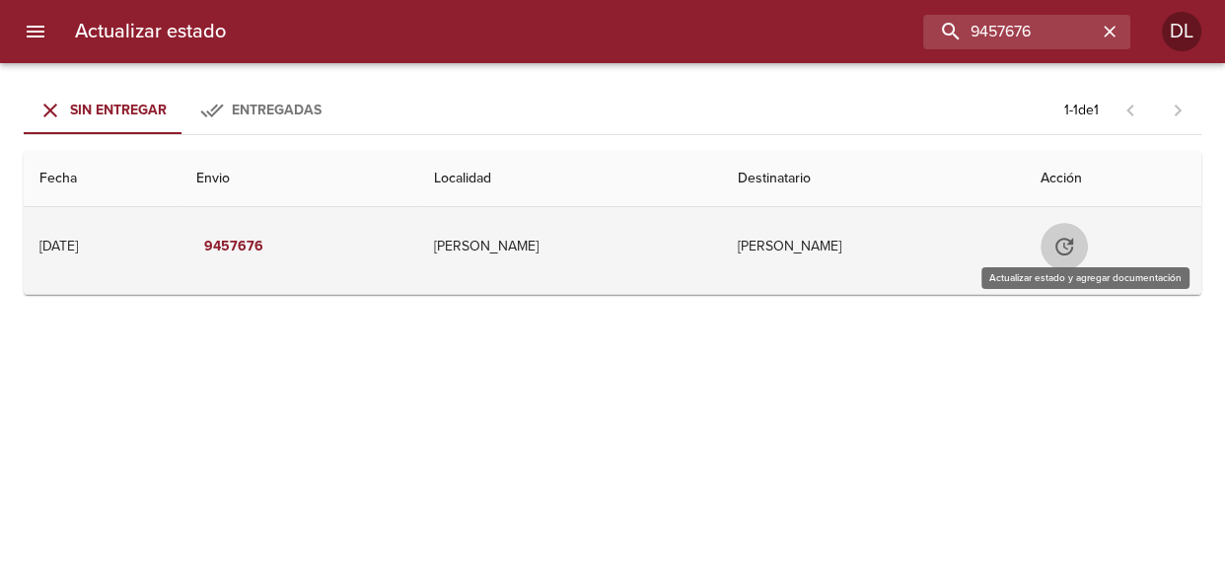
click at [1076, 243] on icon "Tabla de envíos del cliente" at bounding box center [1064, 247] width 24 height 24
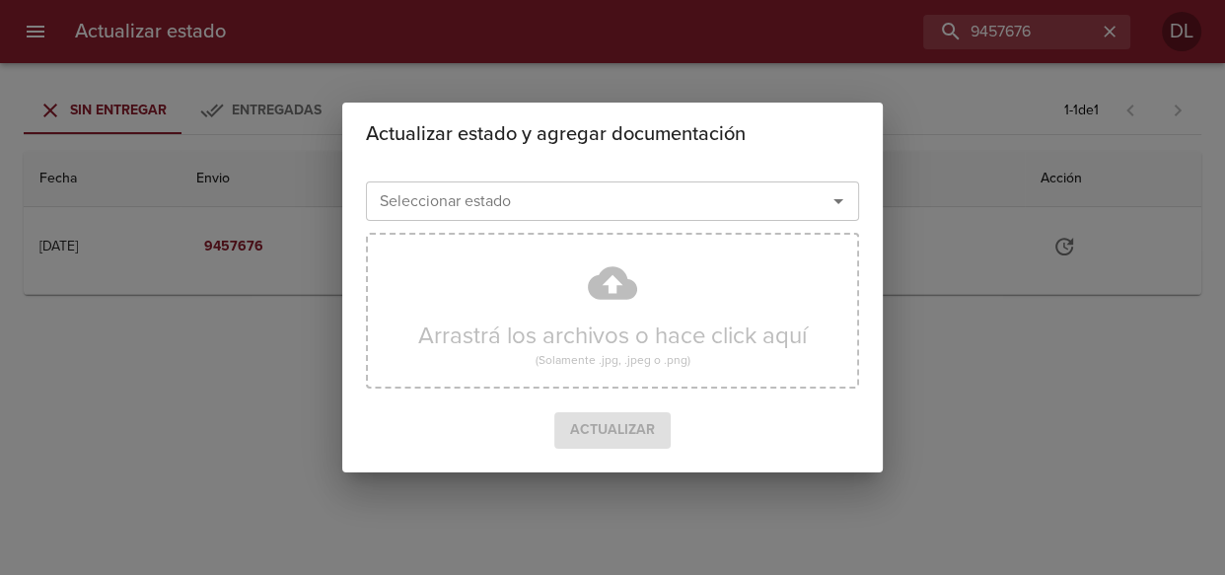
click at [837, 202] on icon "Abrir" at bounding box center [838, 201] width 10 height 5
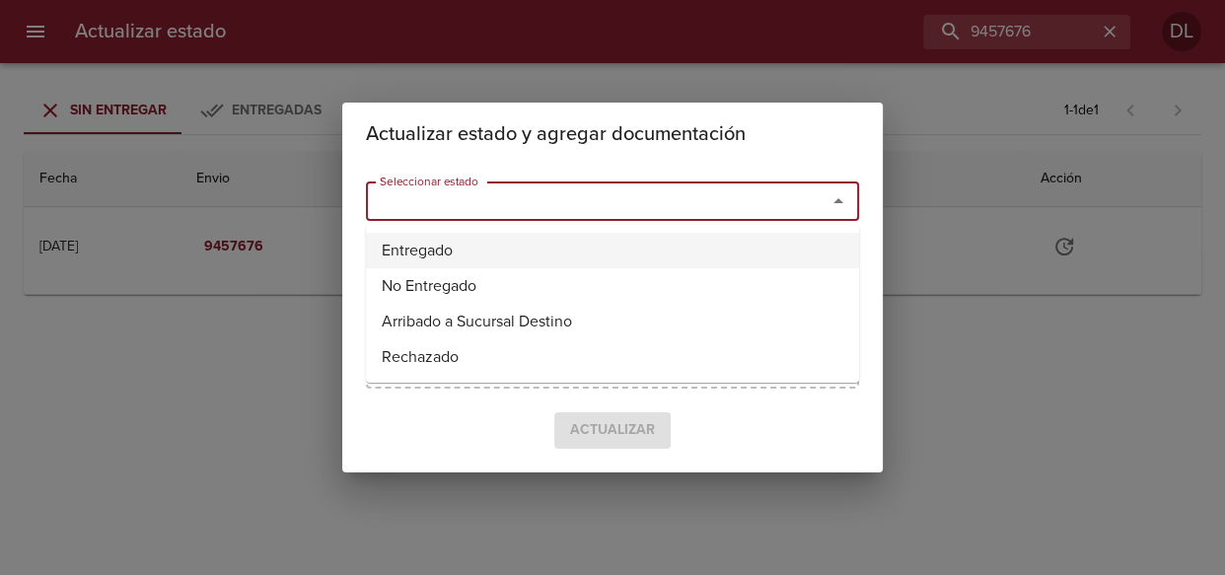
click at [789, 253] on li "Entregado" at bounding box center [612, 250] width 493 height 35
type input "Entregado"
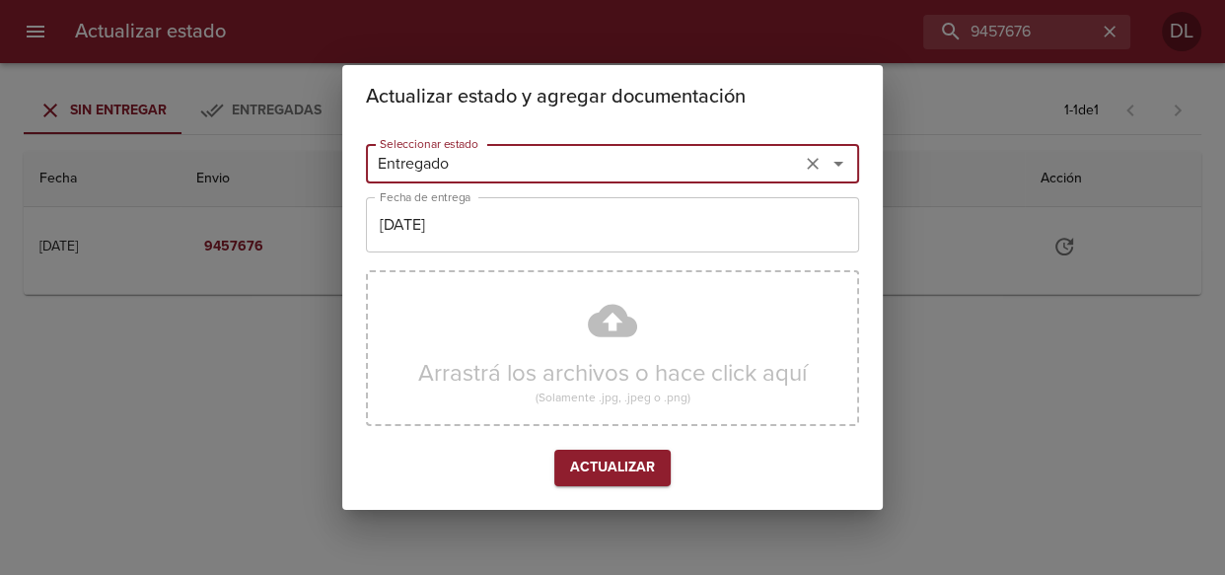
click at [641, 239] on input "[DATE]" at bounding box center [612, 224] width 493 height 55
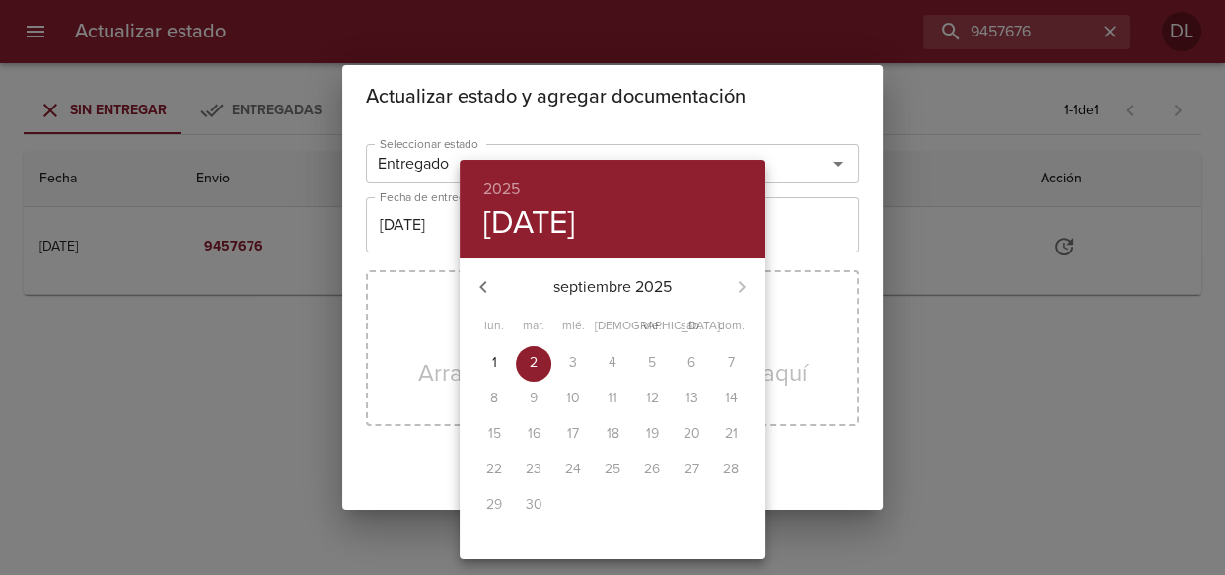
click at [486, 288] on icon "button" at bounding box center [483, 287] width 24 height 24
click at [689, 500] on p "30" at bounding box center [691, 505] width 17 height 20
type input "[DATE]"
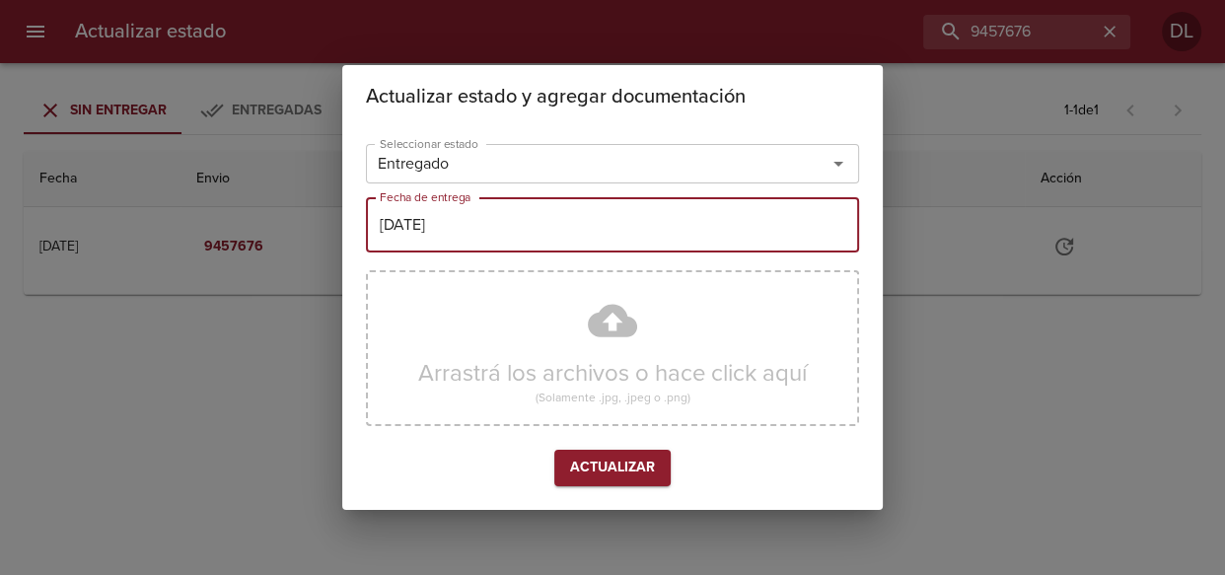
click at [609, 472] on span "Actualizar" at bounding box center [612, 468] width 85 height 25
